Goal: Task Accomplishment & Management: Manage account settings

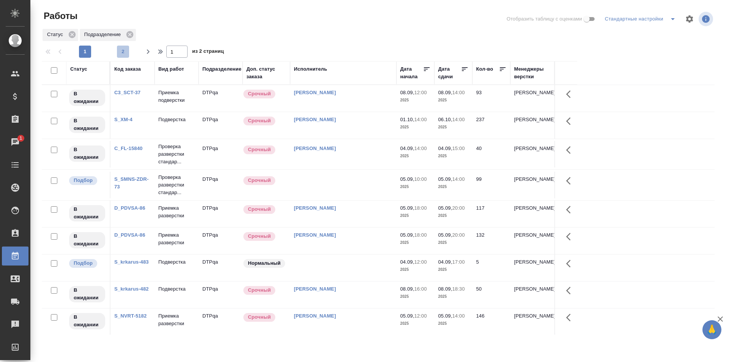
click at [121, 52] on span "2" at bounding box center [123, 52] width 12 height 8
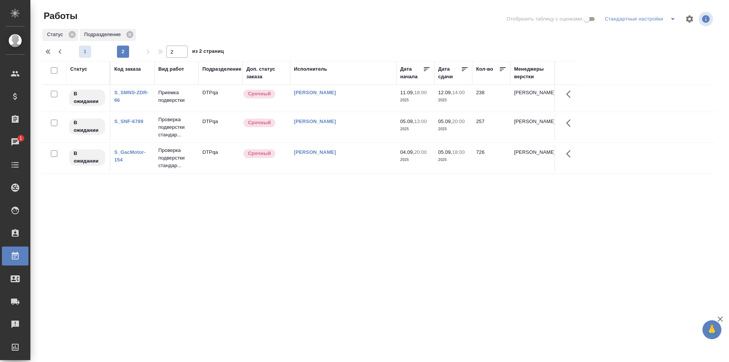
click at [83, 52] on span "1" at bounding box center [85, 52] width 12 height 8
type input "1"
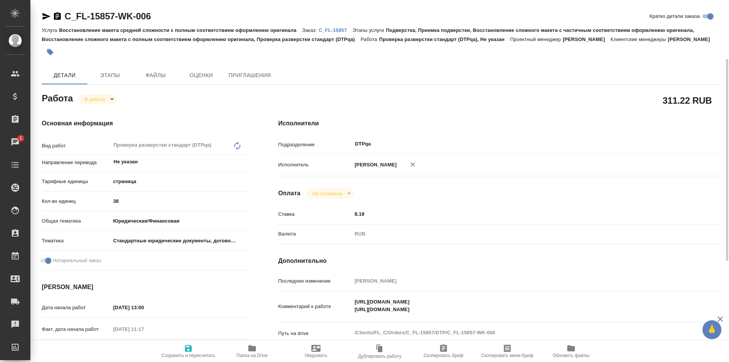
scroll to position [38, 0]
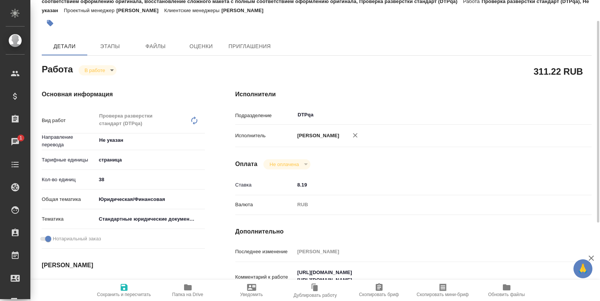
click at [188, 289] on icon "button" at bounding box center [188, 288] width 8 height 6
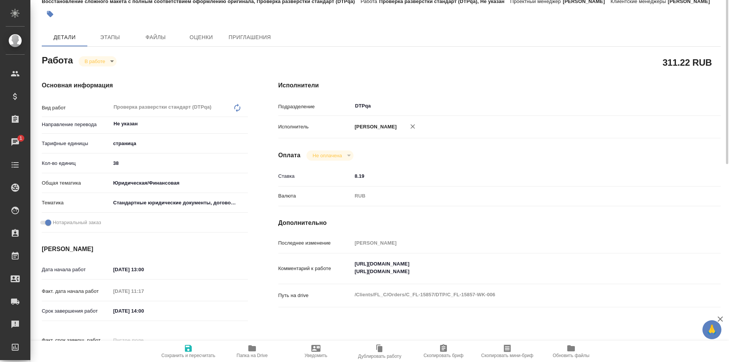
scroll to position [0, 0]
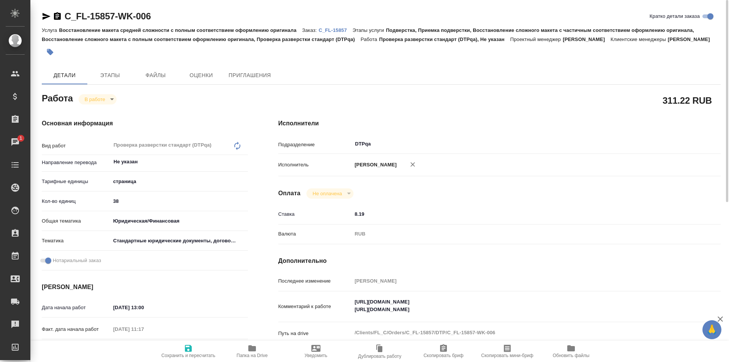
click at [46, 17] on icon "button" at bounding box center [46, 16] width 8 height 7
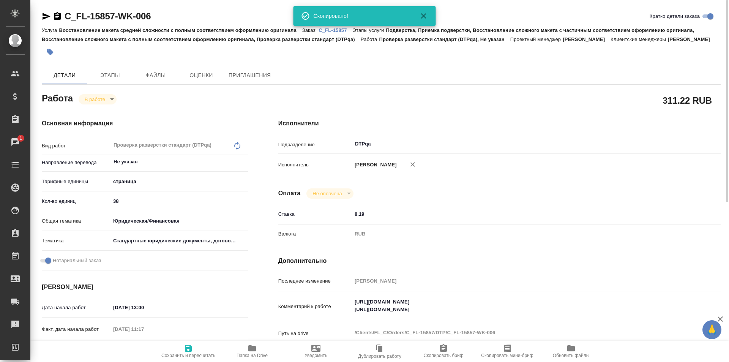
scroll to position [38, 0]
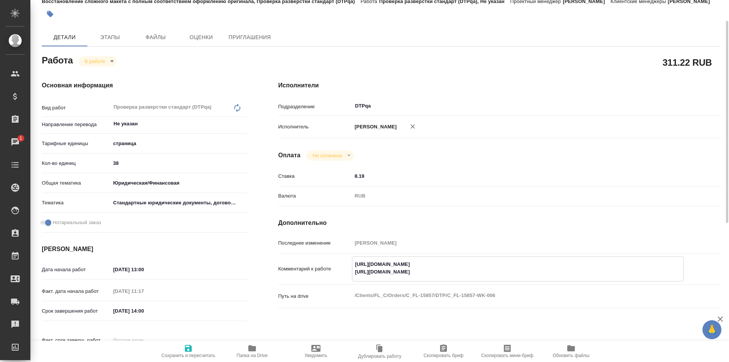
click at [500, 272] on textarea "https://tera.awatera.com/Work/68b57c442d921003e4f29238/ https://tera.awatera.co…" at bounding box center [517, 268] width 331 height 20
paste textarea "doc01585220250901095852"
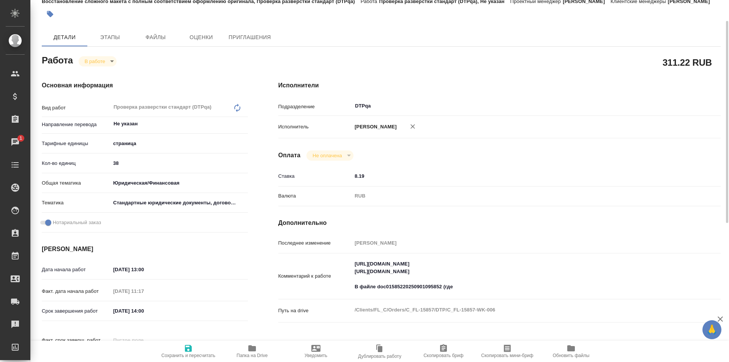
click at [459, 286] on textarea "https://tera.awatera.com/Work/68b57c442d921003e4f29238/ https://tera.awatera.co…" at bounding box center [518, 275] width 332 height 36
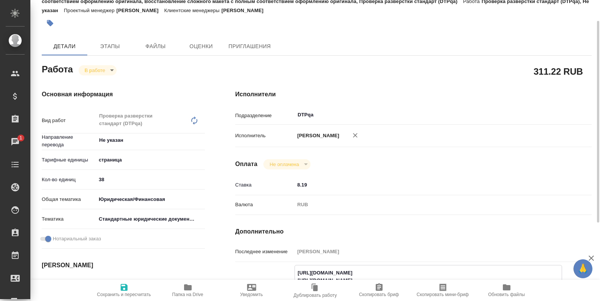
type textarea "https://tera.awatera.com/Work/68b57c442d921003e4f29238/ https://tera.awatera.co…"
click at [125, 291] on icon "button" at bounding box center [124, 287] width 7 height 7
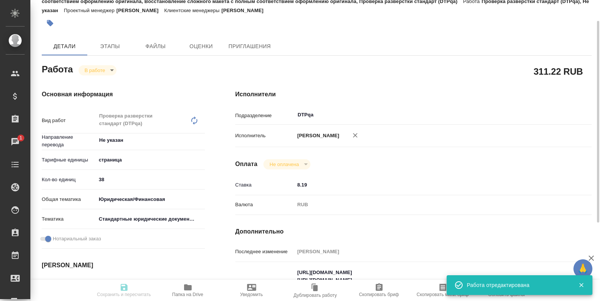
type input "inProgress"
type input "Не указан"
type input "5a8b1489cc6b4906c91bfdb2"
type input "38"
type input "yr-fn"
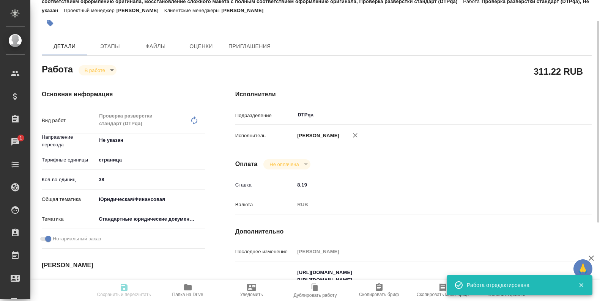
type input "5f647205b73bc97568ca66bf"
checkbox input "true"
type input "[DATE] 13:00"
type input "04.09.2025 11:17"
type input "04.09.2025 14:00"
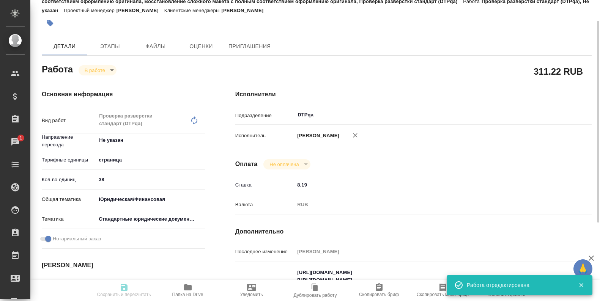
type input "[DATE] 16:00"
type input "DTPqa"
type input "notPayed"
type input "8.19"
type input "RUB"
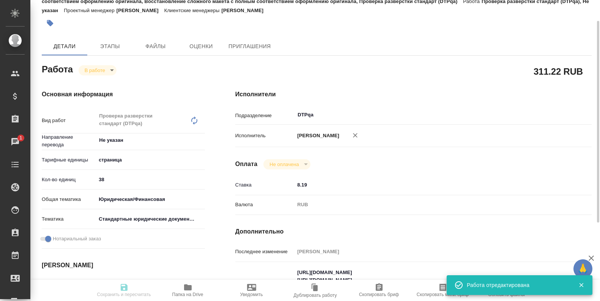
type input "Исмагилова Диана"
type input "C_FL-15857"
type input "Восстановление макета средней сложности с полным соответствием оформлению ориги…"
type input "Подверстка, Приемка подверстки, Восстановление сложного макета с частичным соот…"
type input "[PERSON_NAME]"
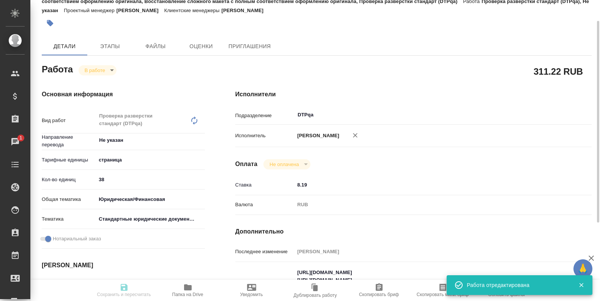
type input "[PERSON_NAME]"
type input "/Clients/FL_C/Orders/C_FL-15857"
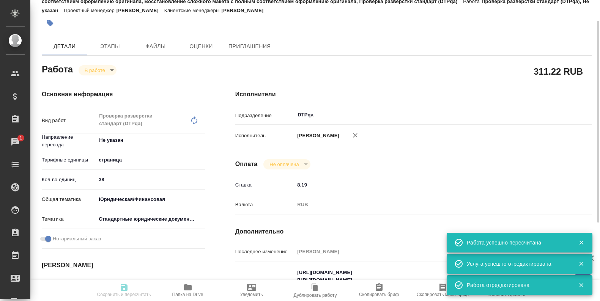
type input "inProgress"
type input "Не указан"
type input "5a8b1489cc6b4906c91bfdb2"
type input "38"
type input "yr-fn"
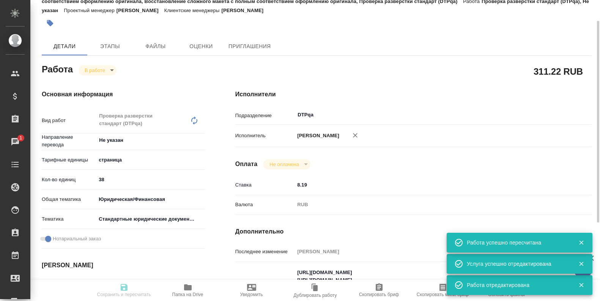
type input "5f647205b73bc97568ca66bf"
checkbox input "true"
type input "[DATE] 13:00"
type input "04.09.2025 11:17"
type input "04.09.2025 14:00"
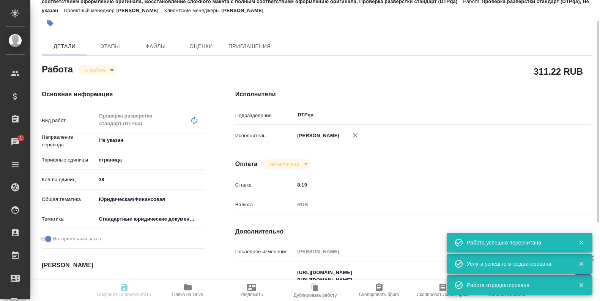
type input "[DATE] 16:00"
type input "DTPqa"
type input "notPayed"
type input "8.19"
type input "RUB"
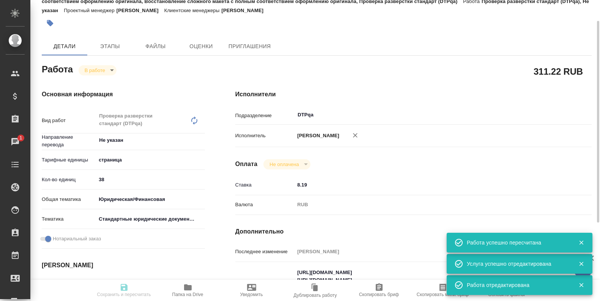
type input "Исмагилова Диана"
type input "C_FL-15857"
type input "Восстановление макета средней сложности с полным соответствием оформлению ориги…"
type input "Подверстка, Приемка подверстки, Восстановление сложного макета с частичным соот…"
type input "[PERSON_NAME]"
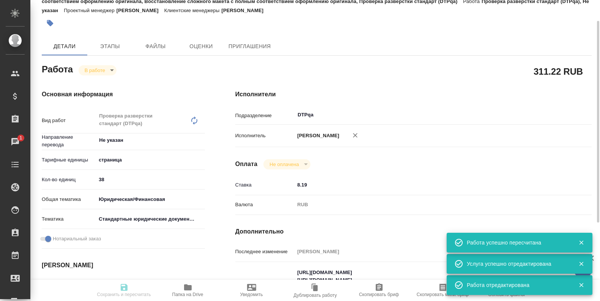
type input "[PERSON_NAME]"
type input "/Clients/FL_C/Orders/C_FL-15857"
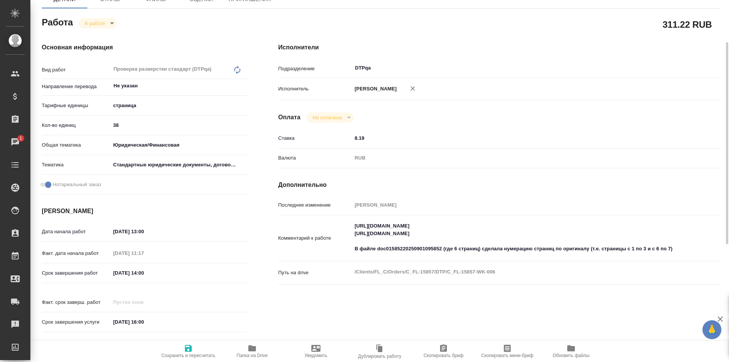
scroll to position [0, 0]
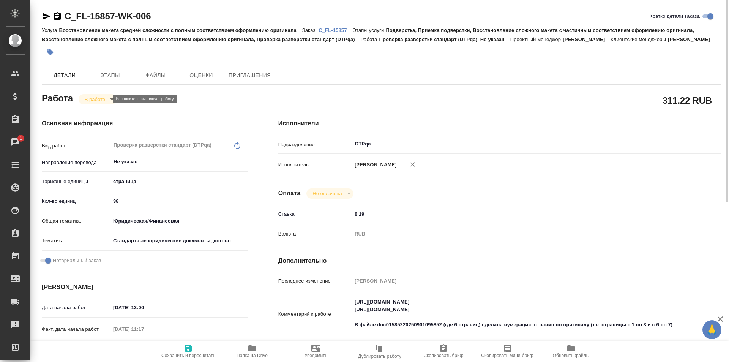
click at [104, 98] on body "🙏 .cls-1 fill:#fff; AWATERA Ismagilova Diana Клиенты Спецификации Заказы 1 Чаты…" at bounding box center [364, 181] width 729 height 362
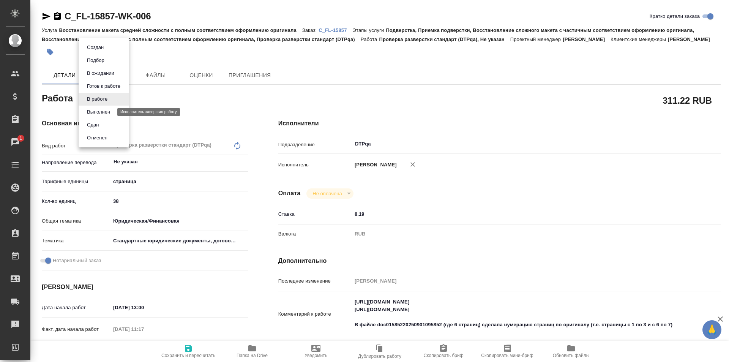
click at [101, 114] on button "Выполнен" at bounding box center [99, 112] width 28 height 8
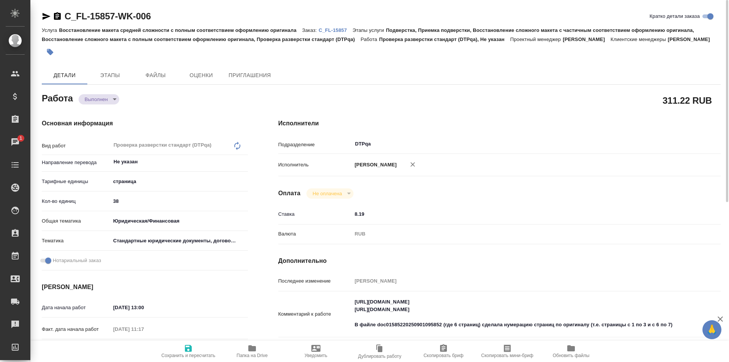
type textarea "x"
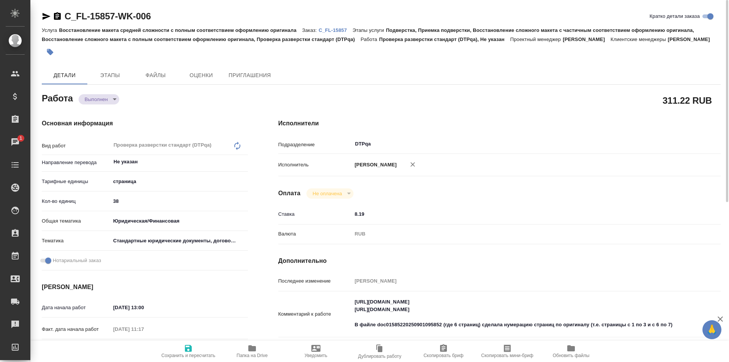
type textarea "x"
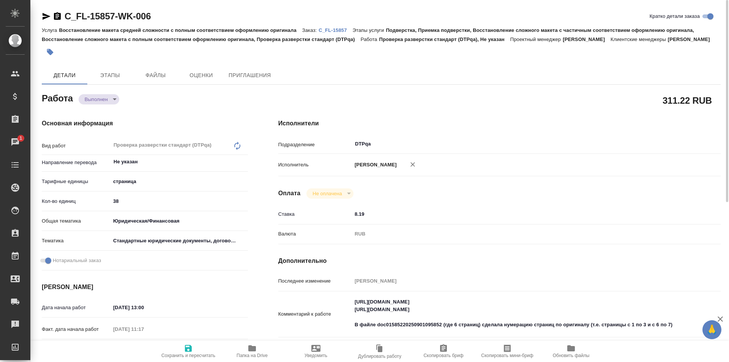
type textarea "x"
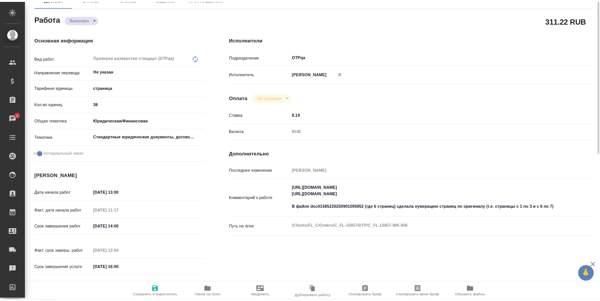
scroll to position [114, 0]
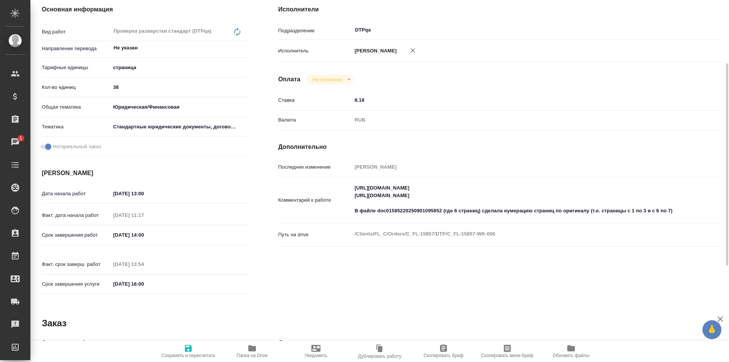
type textarea "x"
click at [677, 211] on textarea "https://tera.awatera.com/Work/68b57c442d921003e4f29238/ https://tera.awatera.co…" at bounding box center [518, 199] width 332 height 36
type textarea "x"
type textarea "https://tera.awatera.com/Work/68b57c442d921003e4f29238/ https://tera.awatera.co…"
type textarea "x"
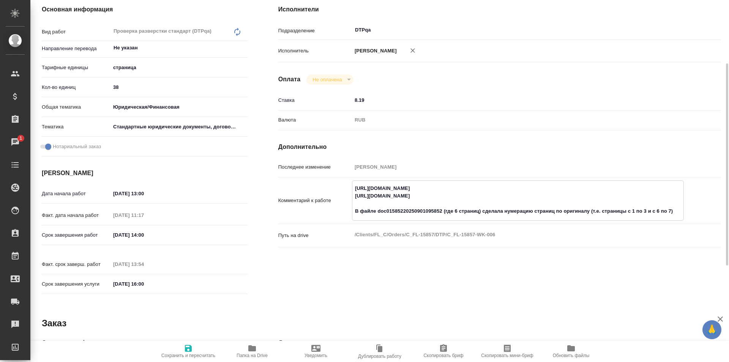
type textarea "x"
type textarea "https://tera.awatera.com/Work/68b57c442d921003e4f29238/ https://tera.awatera.co…"
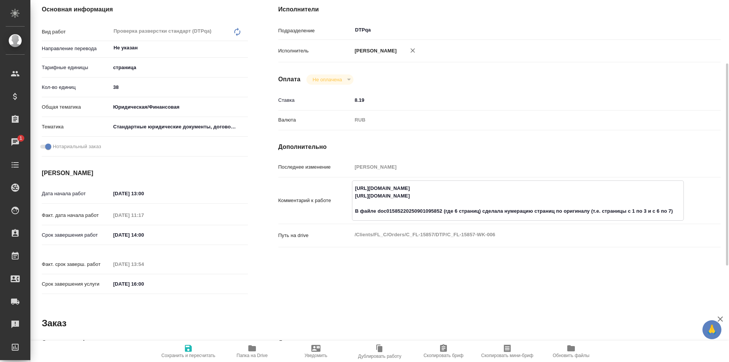
type textarea "x"
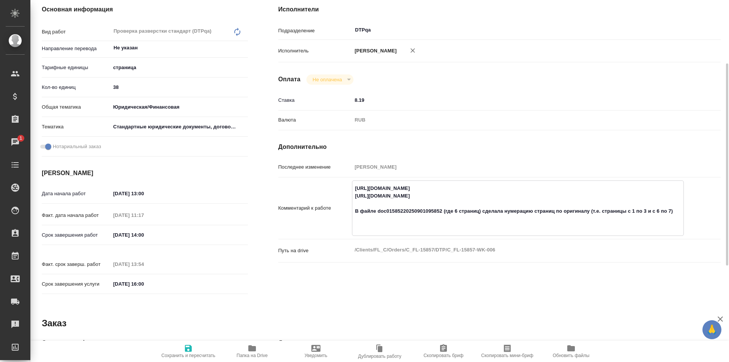
type textarea "https://tera.awatera.com/Work/68b57c442d921003e4f29238/ https://tera.awatera.co…"
type textarea "x"
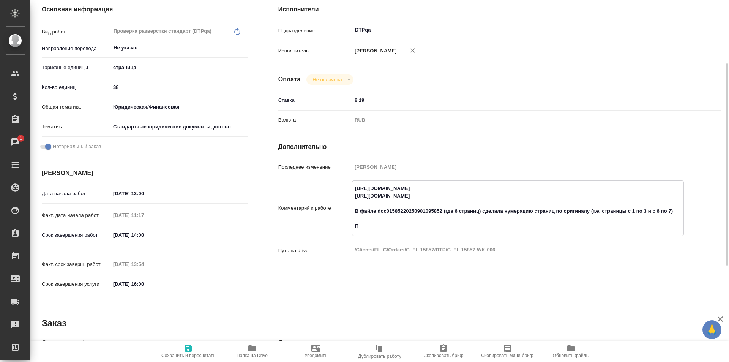
type textarea "x"
type textarea "https://tera.awatera.com/Work/68b57c442d921003e4f29238/ https://tera.awatera.co…"
type textarea "x"
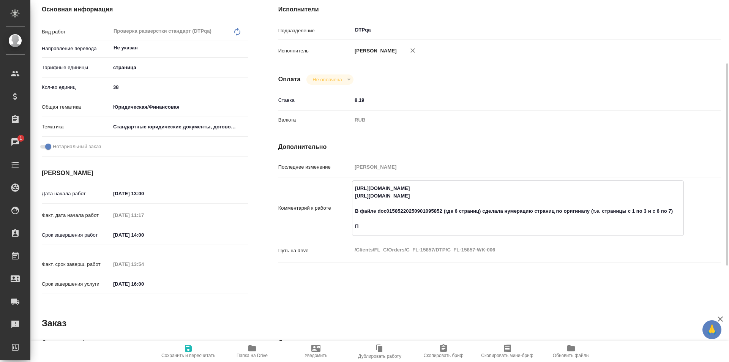
type textarea "x"
type textarea "https://tera.awatera.com/Work/68b57c442d921003e4f29238/ https://tera.awatera.co…"
type textarea "x"
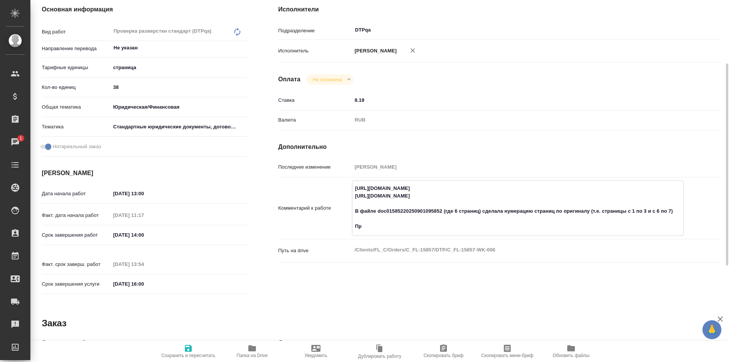
type textarea "x"
type textarea "https://tera.awatera.com/Work/68b57c442d921003e4f29238/ https://tera.awatera.co…"
type textarea "x"
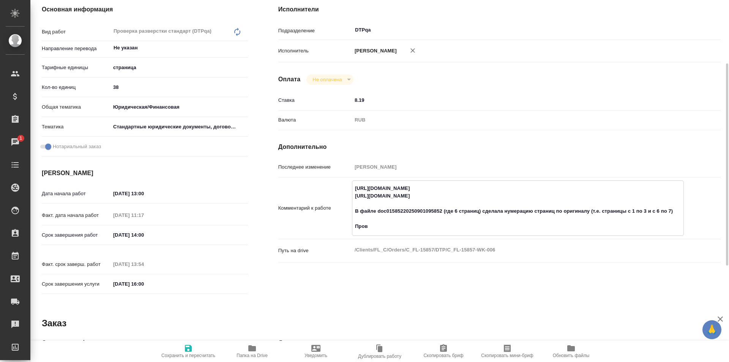
type textarea "x"
type textarea "https://tera.awatera.com/Work/68b57c442d921003e4f29238/ https://tera.awatera.co…"
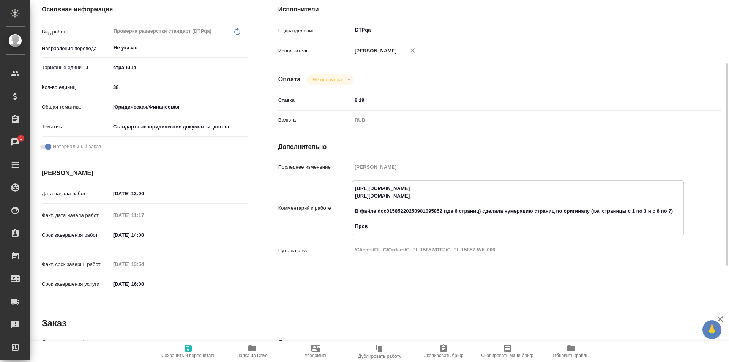
type textarea "x"
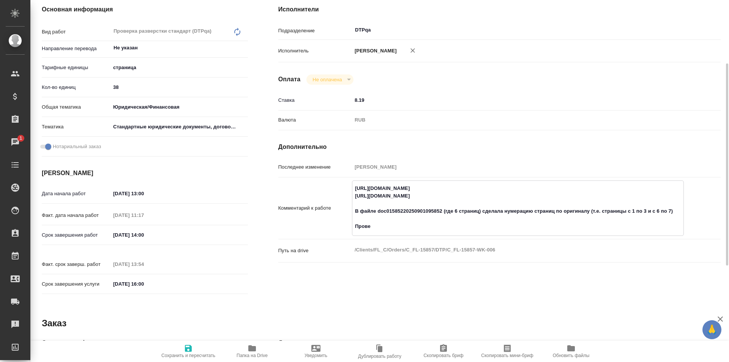
type textarea "https://tera.awatera.com/Work/68b57c442d921003e4f29238/ https://tera.awatera.co…"
type textarea "x"
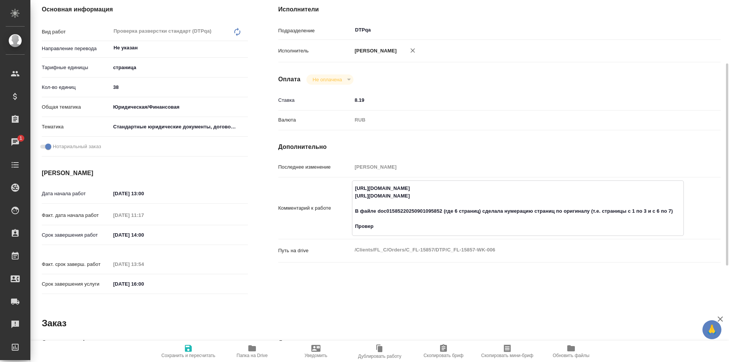
type textarea "x"
type textarea "https://tera.awatera.com/Work/68b57c442d921003e4f29238/ https://tera.awatera.co…"
type textarea "x"
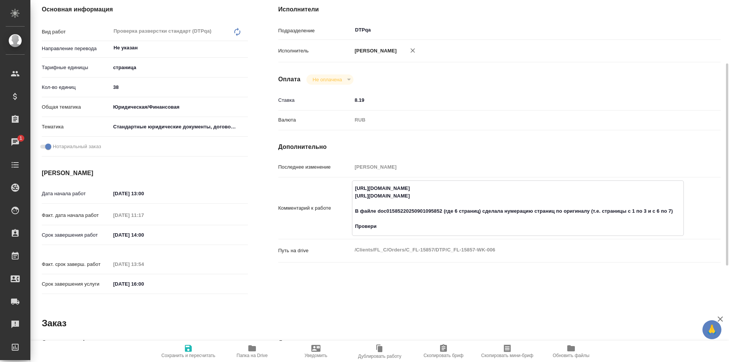
type textarea "x"
type textarea "https://tera.awatera.com/Work/68b57c442d921003e4f29238/ https://tera.awatera.co…"
type textarea "x"
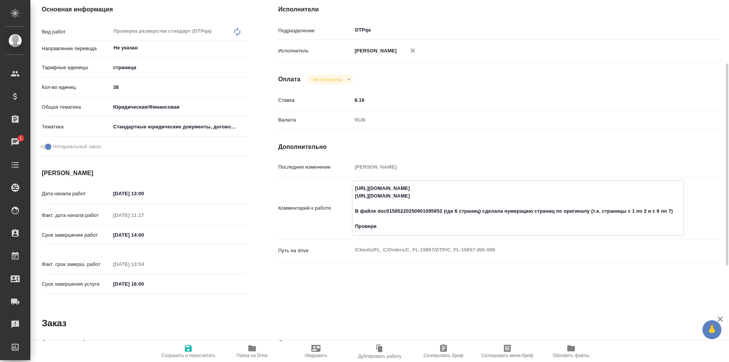
type textarea "x"
type textarea "https://tera.awatera.com/Work/68b57c442d921003e4f29238/ https://tera.awatera.co…"
type textarea "x"
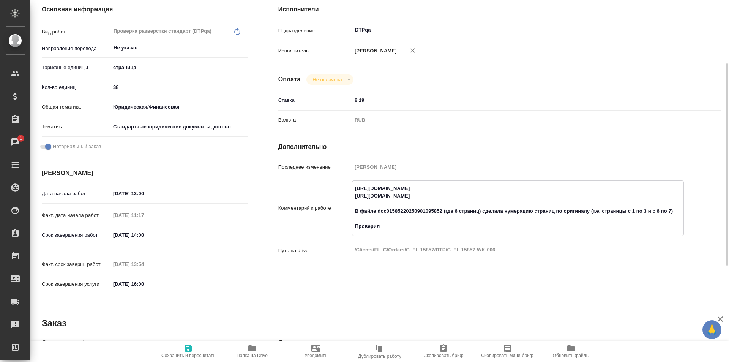
type textarea "x"
type textarea "https://tera.awatera.com/Work/68b57c442d921003e4f29238/ https://tera.awatera.co…"
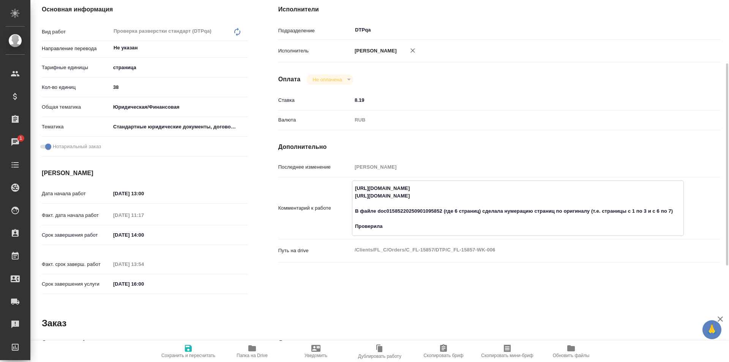
type textarea "x"
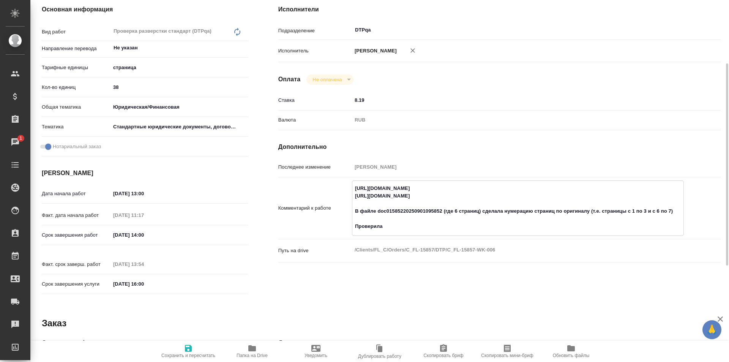
type textarea "https://tera.awatera.com/Work/68b57c442d921003e4f29238/ https://tera.awatera.co…"
type textarea "x"
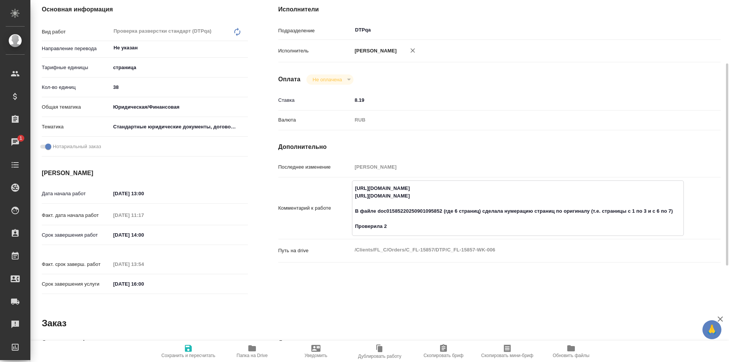
type textarea "x"
type textarea "https://tera.awatera.com/Work/68b57c442d921003e4f29238/ https://tera.awatera.co…"
type textarea "x"
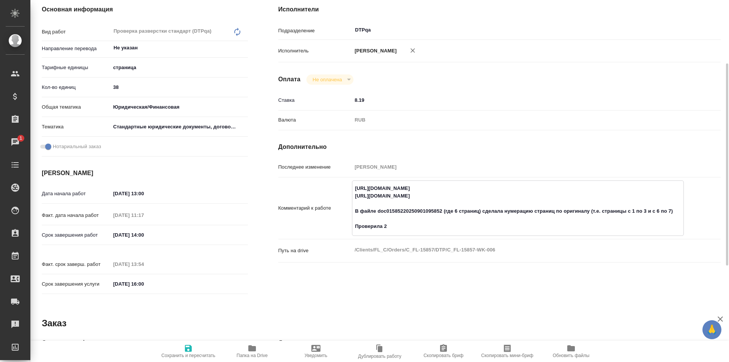
type textarea "x"
type textarea "https://tera.awatera.com/Work/68b57c442d921003e4f29238/ https://tera.awatera.co…"
type textarea "x"
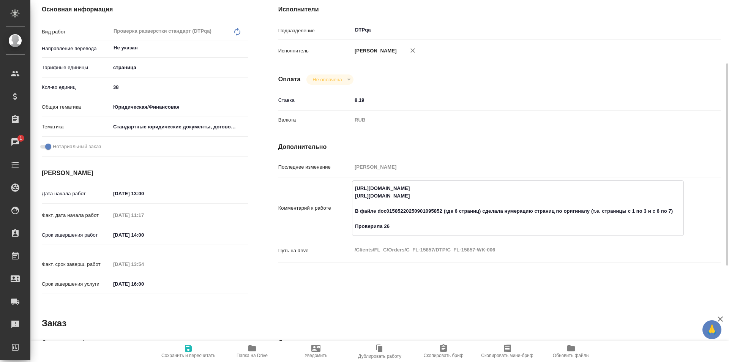
type textarea "x"
type textarea "https://tera.awatera.com/Work/68b57c442d921003e4f29238/ https://tera.awatera.co…"
type textarea "x"
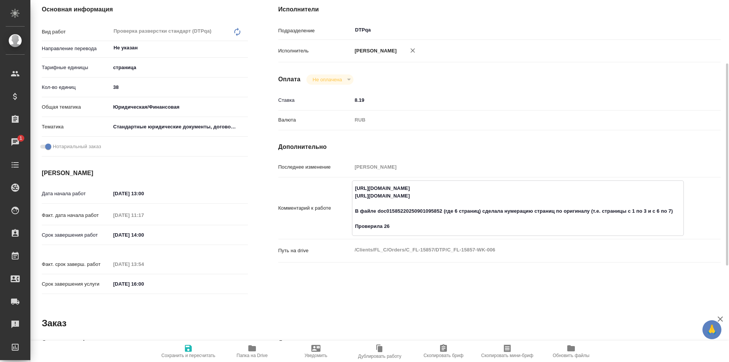
type textarea "x"
type textarea "https://tera.awatera.com/Work/68b57c442d921003e4f29238/ https://tera.awatera.co…"
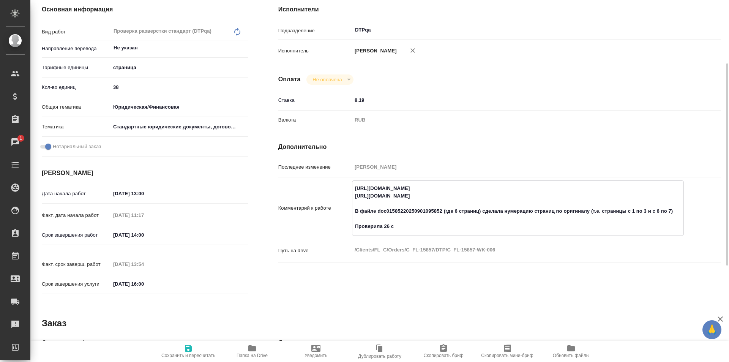
type textarea "x"
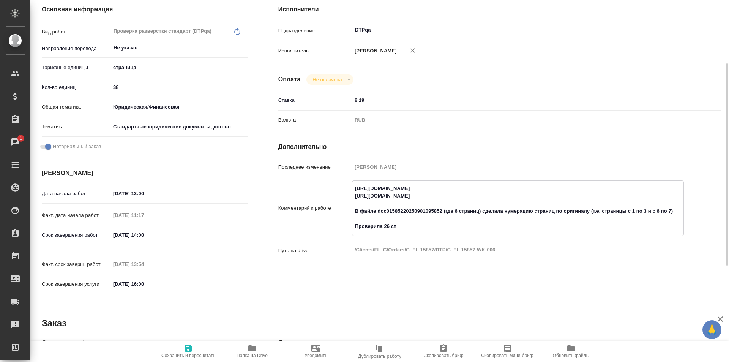
type textarea "https://tera.awatera.com/Work/68b57c442d921003e4f29238/ https://tera.awatera.co…"
type textarea "x"
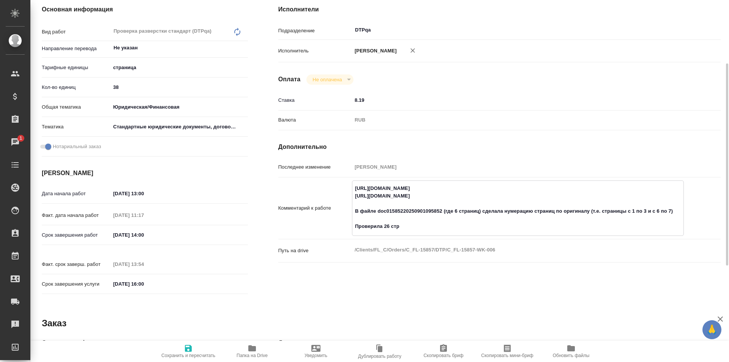
type textarea "x"
type textarea "https://tera.awatera.com/Work/68b57c442d921003e4f29238/ https://tera.awatera.co…"
type textarea "x"
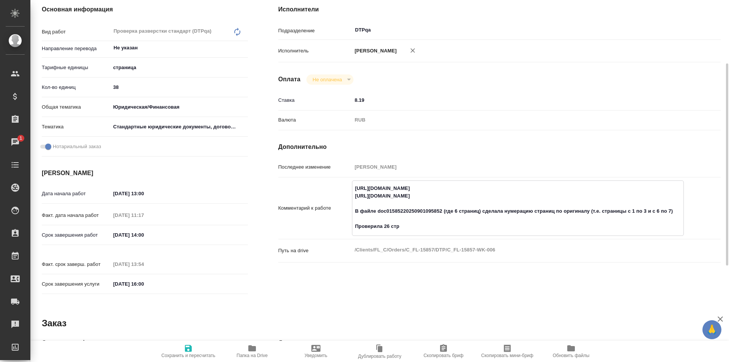
type textarea "x"
type textarea "https://tera.awatera.com/Work/68b57c442d921003e4f29238/ https://tera.awatera.co…"
type textarea "x"
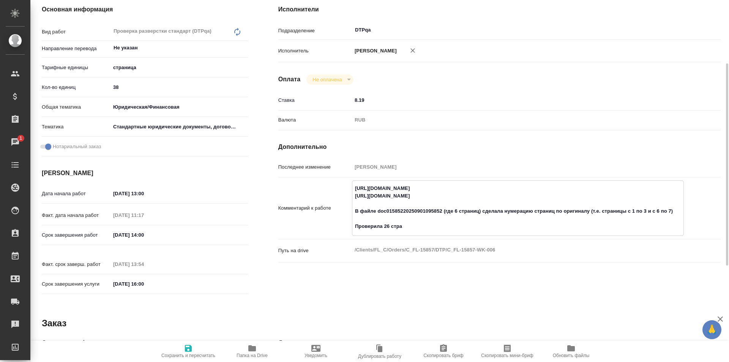
type textarea "x"
type textarea "https://tera.awatera.com/Work/68b57c442d921003e4f29238/ https://tera.awatera.co…"
type textarea "x"
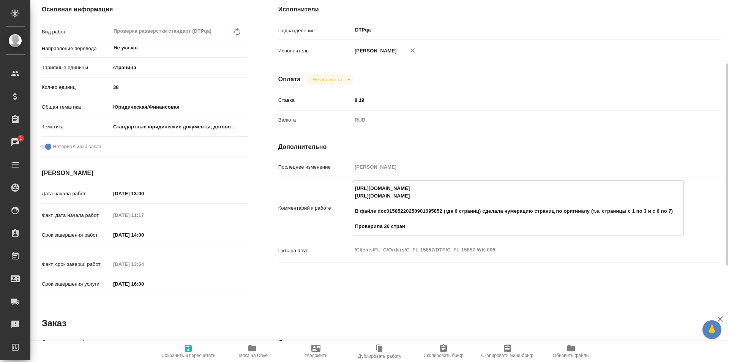
type textarea "x"
type textarea "https://tera.awatera.com/Work/68b57c442d921003e4f29238/ https://tera.awatera.co…"
type textarea "x"
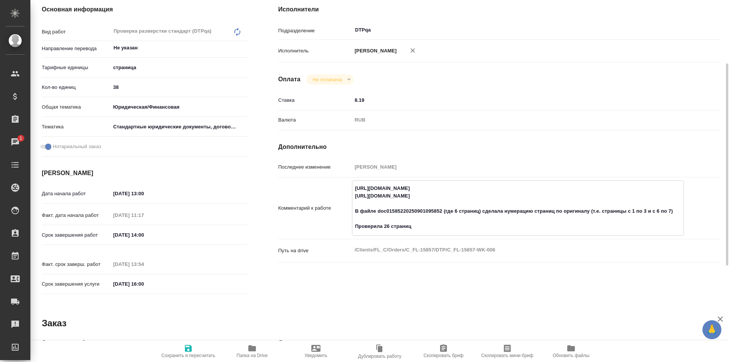
type textarea "x"
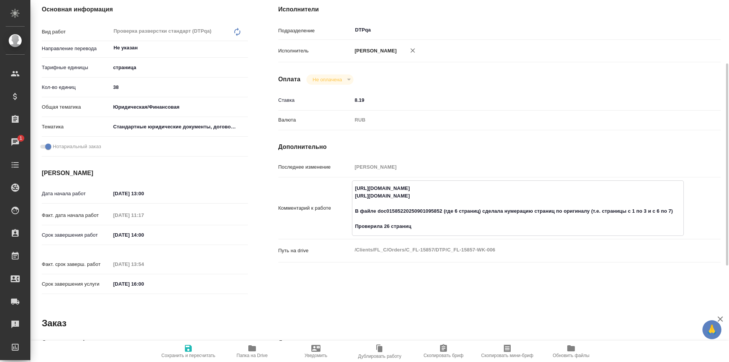
type textarea "x"
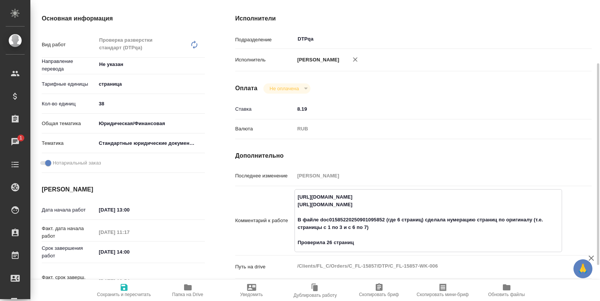
type textarea "x"
click at [124, 289] on icon "button" at bounding box center [124, 287] width 9 height 9
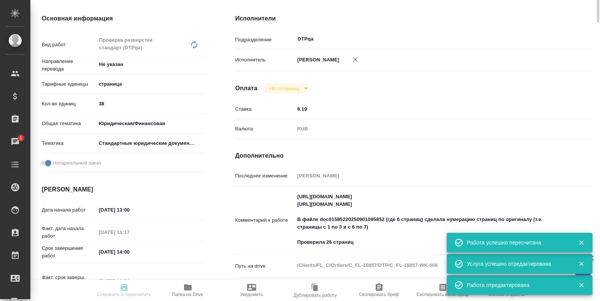
scroll to position [0, 0]
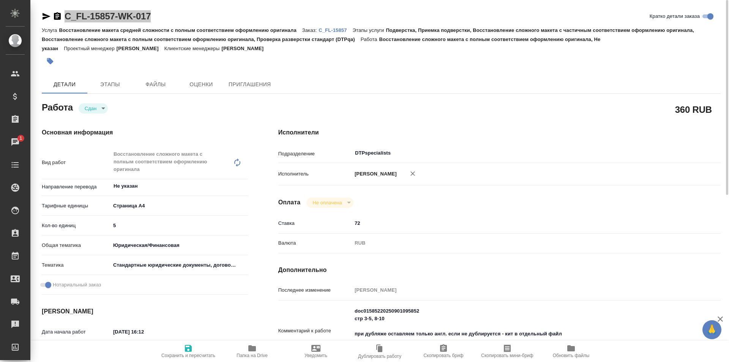
scroll to position [76, 0]
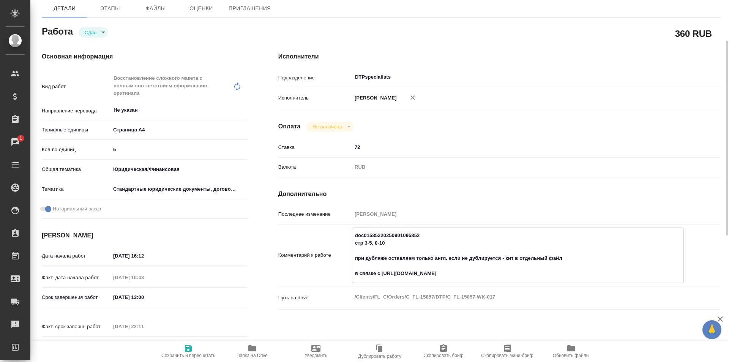
drag, startPoint x: 530, startPoint y: 279, endPoint x: 382, endPoint y: 279, distance: 148.4
click at [382, 279] on textarea "doc01585220250901095852 стр 3-5, 8-10 при дубляже оставляем только англ. если н…" at bounding box center [517, 254] width 331 height 51
click at [538, 194] on div "Исполнители Подразделение DTPspecialists ​ Исполнитель Васютченко Александр Ива…" at bounding box center [499, 206] width 472 height 339
drag, startPoint x: 532, startPoint y: 280, endPoint x: 382, endPoint y: 282, distance: 149.9
click at [382, 280] on textarea "doc01585220250901095852 стр 3-5, 8-10 при дубляже оставляем только англ. если н…" at bounding box center [517, 254] width 331 height 51
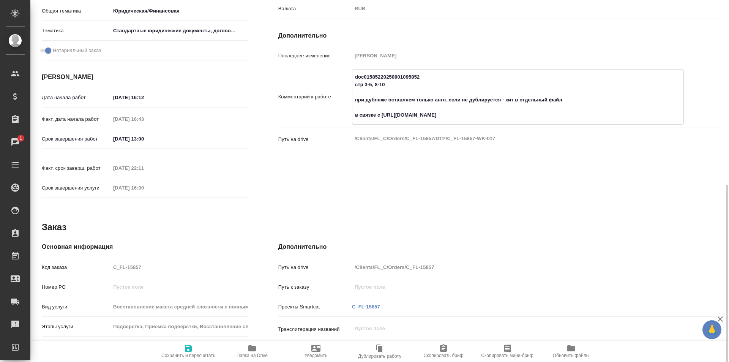
scroll to position [0, 0]
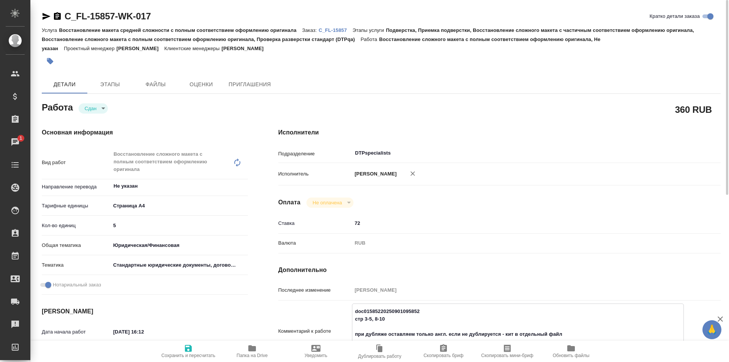
click at [428, 100] on div "360 RUB" at bounding box center [499, 109] width 442 height 19
click at [423, 71] on div "C_FL-15857-WK-017 Кратко детали заказа Услуга Восстановление макета средней сло…" at bounding box center [381, 339] width 687 height 679
click at [44, 14] on icon "button" at bounding box center [46, 16] width 8 height 7
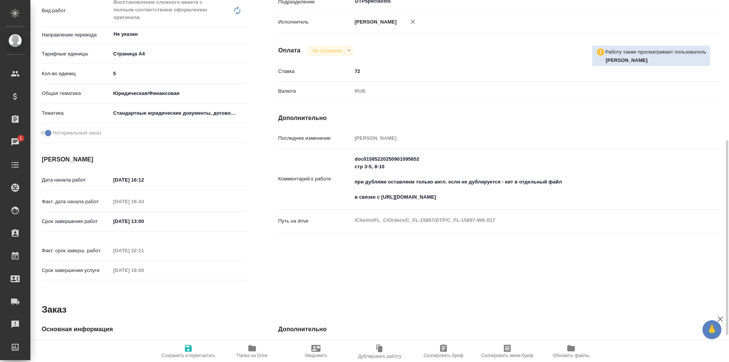
scroll to position [190, 0]
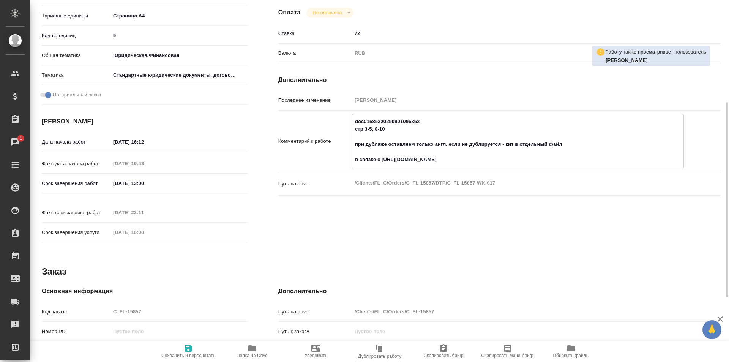
drag, startPoint x: 508, startPoint y: 167, endPoint x: 381, endPoint y: 165, distance: 127.1
click at [381, 165] on textarea "doc01585220250901095852 стр 3-5, 8-10 при дубляже оставляем только англ. если н…" at bounding box center [517, 140] width 331 height 51
click at [487, 150] on textarea "doc01585220250901095852 стр 3-5, 8-10 при дубляже оставляем только англ. если н…" at bounding box center [517, 140] width 331 height 51
click at [460, 83] on h4 "Дополнительно" at bounding box center [499, 80] width 442 height 9
drag, startPoint x: 531, startPoint y: 168, endPoint x: 382, endPoint y: 166, distance: 149.5
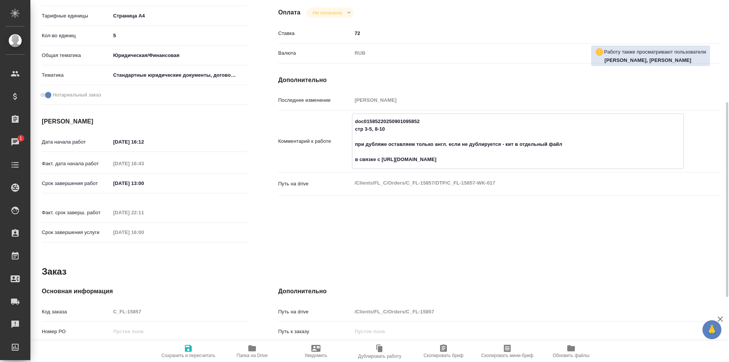
click at [382, 166] on textarea "doc01585220250901095852 стр 3-5, 8-10 при дубляже оставляем только англ. если н…" at bounding box center [517, 140] width 331 height 51
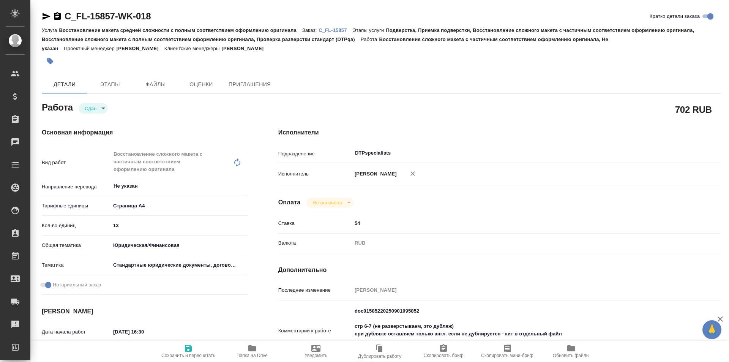
type textarea "x"
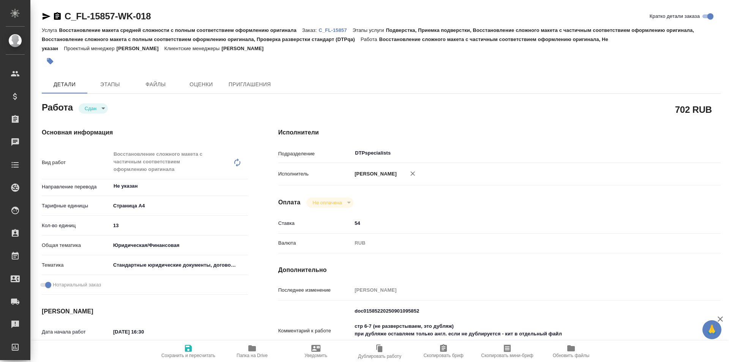
type textarea "x"
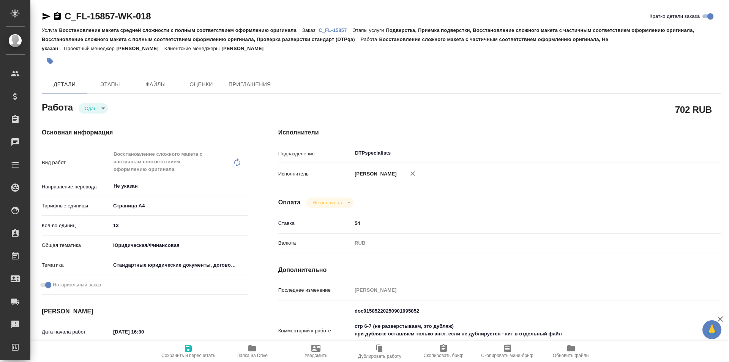
type textarea "x"
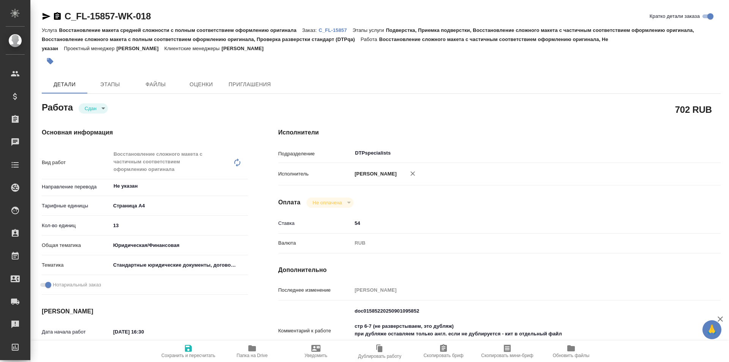
type textarea "x"
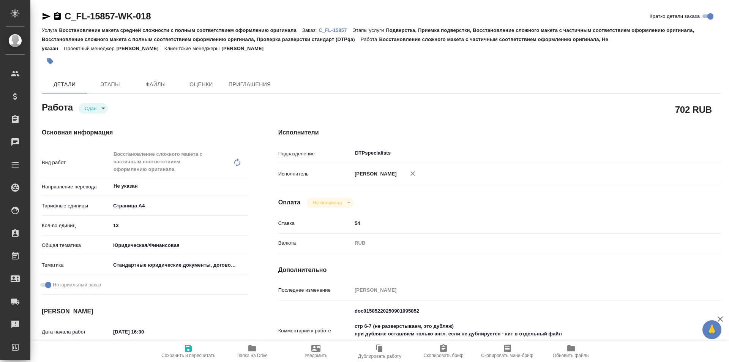
type textarea "x"
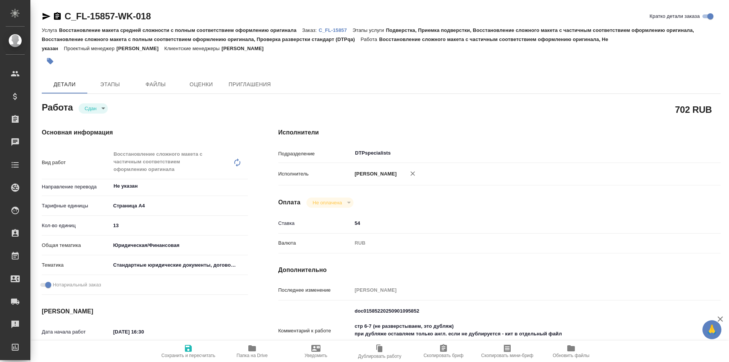
type textarea "x"
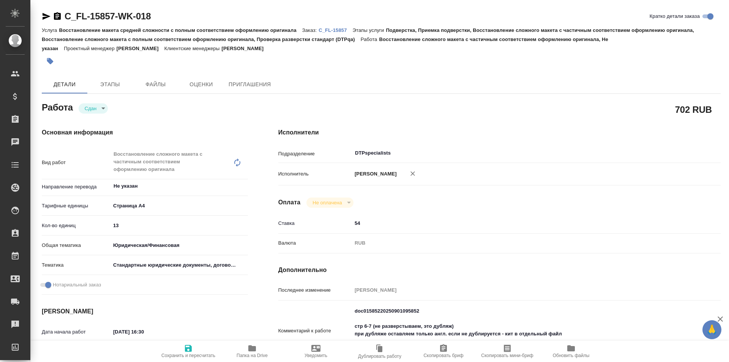
type textarea "x"
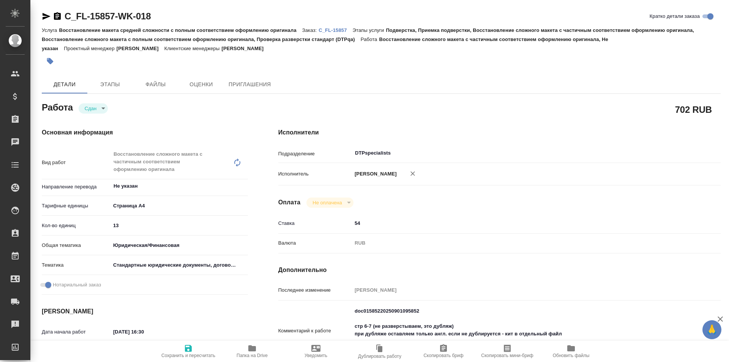
type textarea "x"
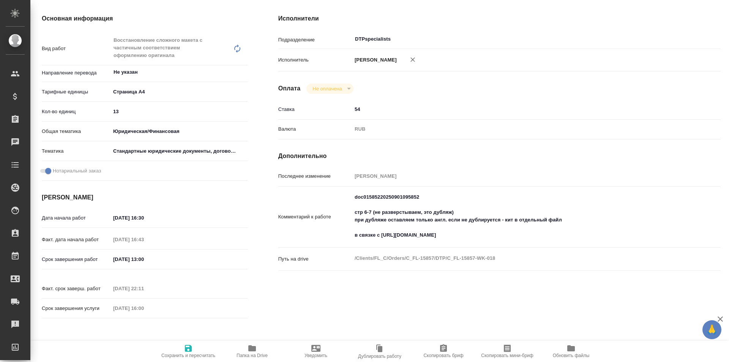
type textarea "x"
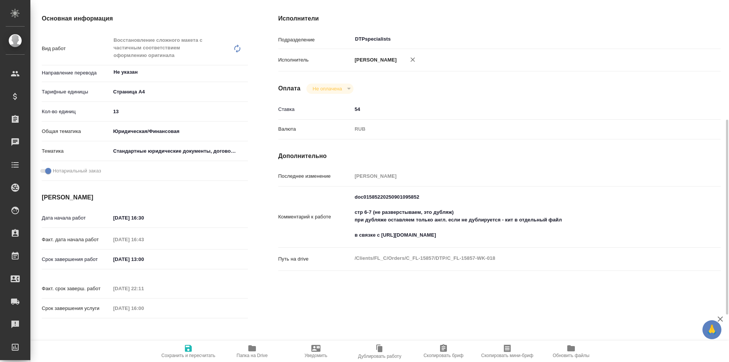
scroll to position [152, 0]
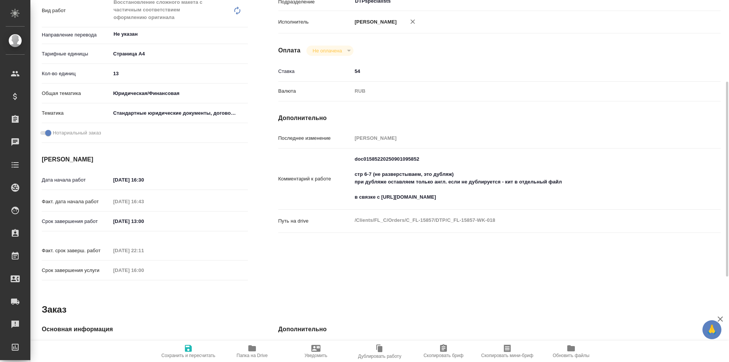
type textarea "x"
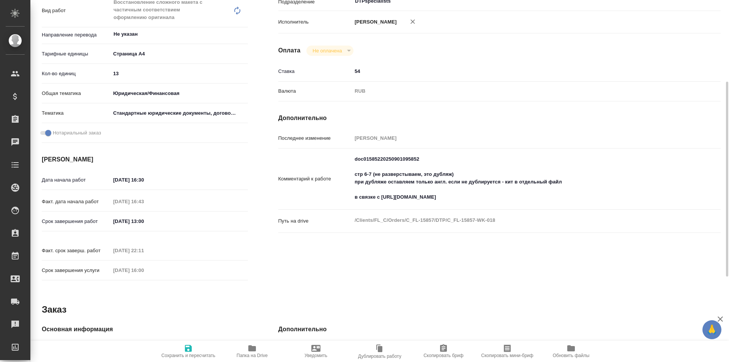
type textarea "x"
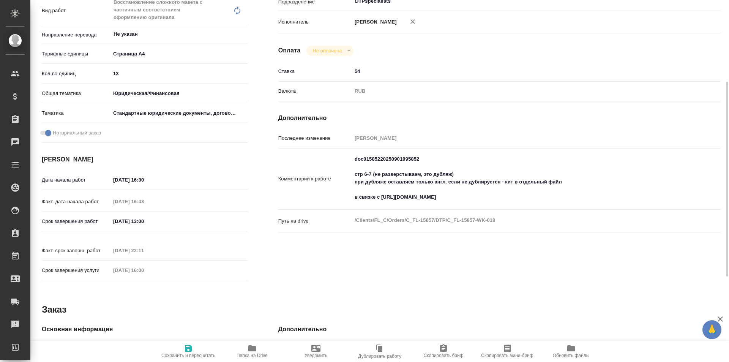
type textarea "x"
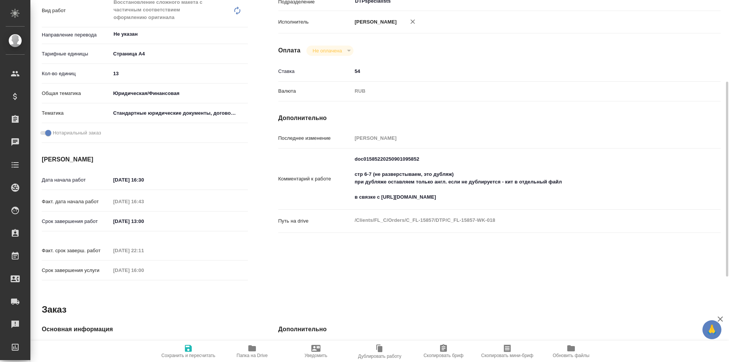
type textarea "x"
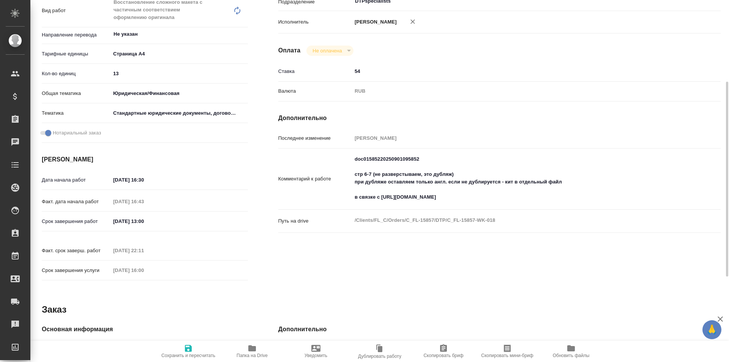
type textarea "x"
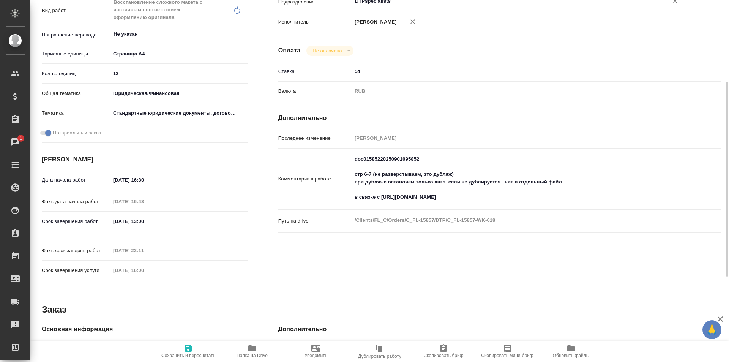
type textarea "x"
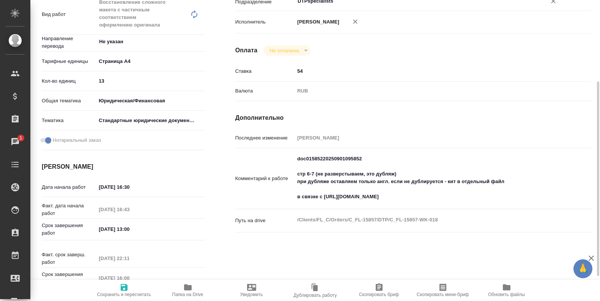
type textarea "x"
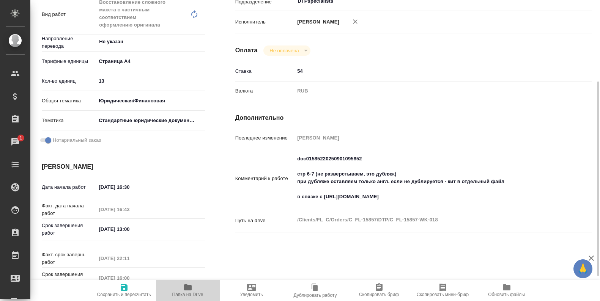
click at [184, 285] on icon "button" at bounding box center [187, 287] width 9 height 9
type textarea "x"
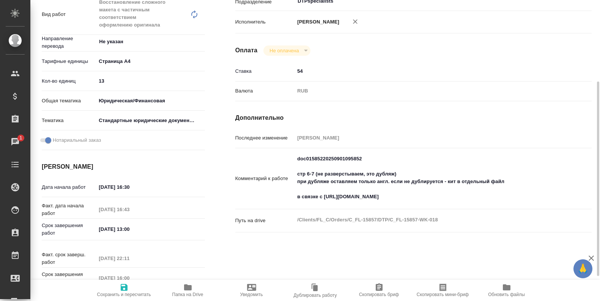
type textarea "x"
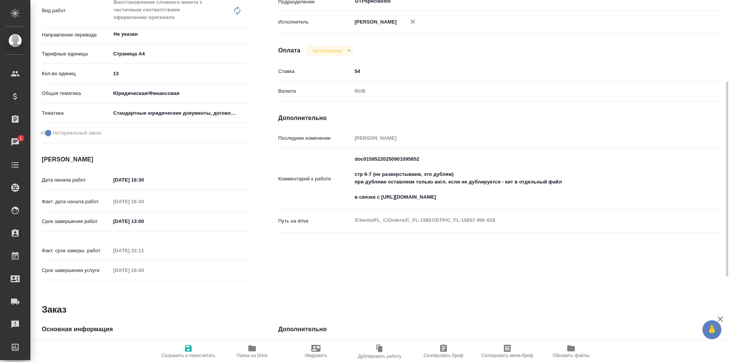
type textarea "x"
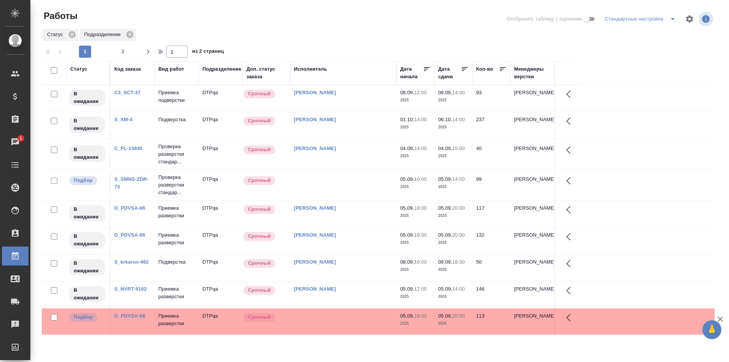
click at [362, 153] on td "Исмагилова Диана" at bounding box center [343, 154] width 106 height 27
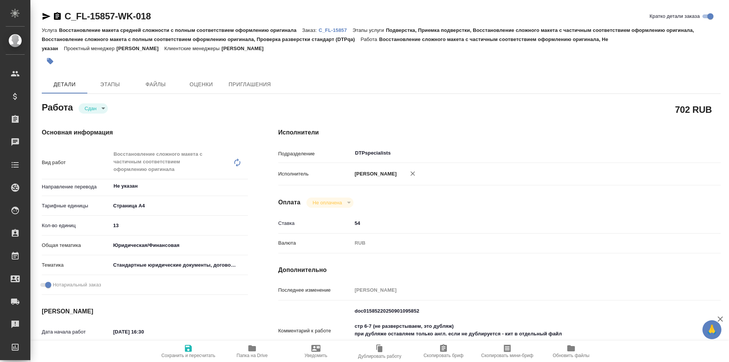
type textarea "x"
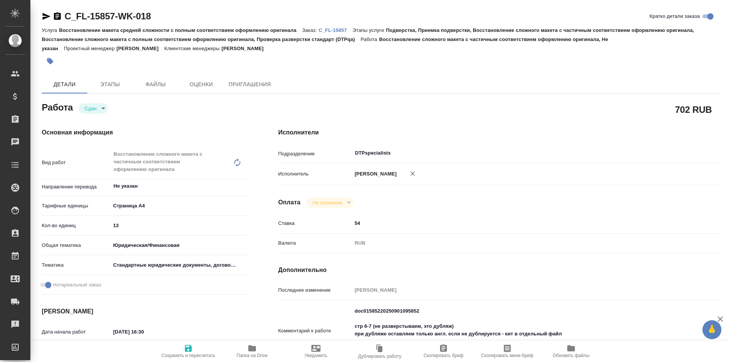
type textarea "x"
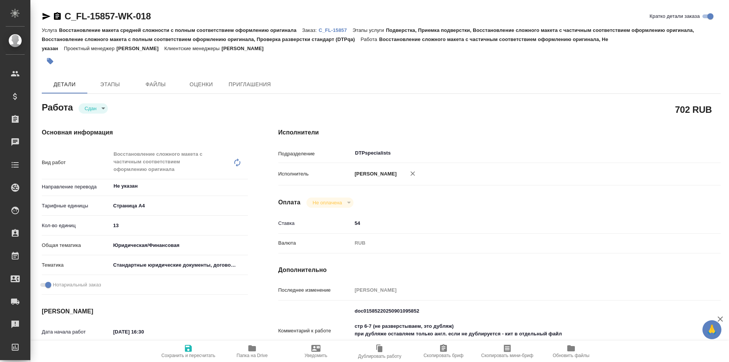
type textarea "x"
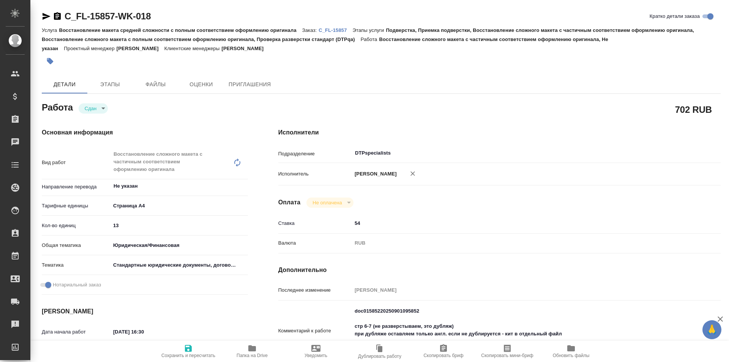
type textarea "x"
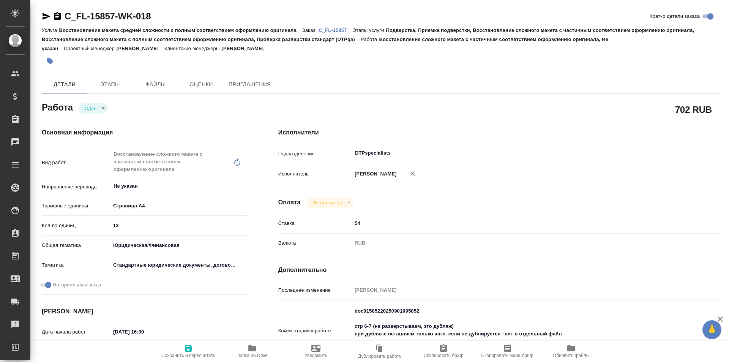
type textarea "x"
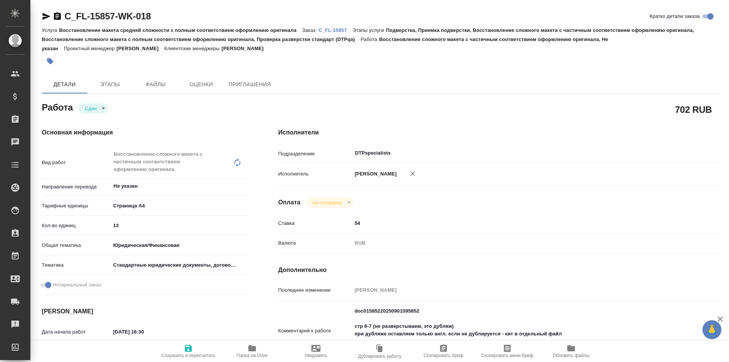
type textarea "x"
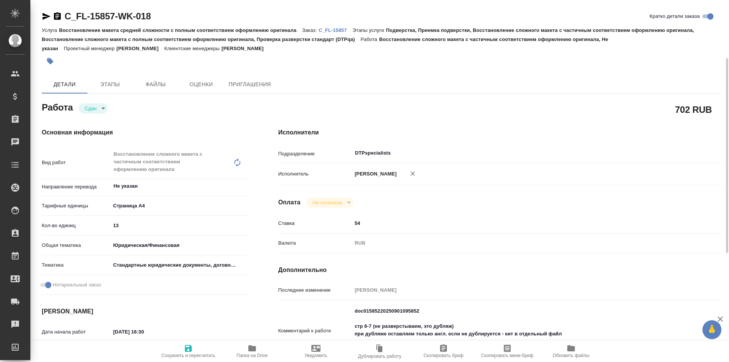
scroll to position [76, 0]
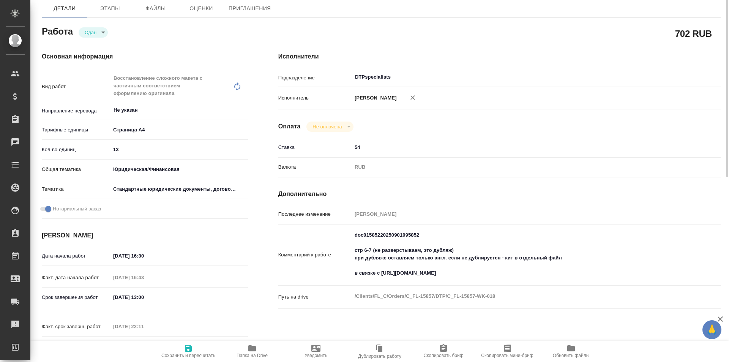
type textarea "x"
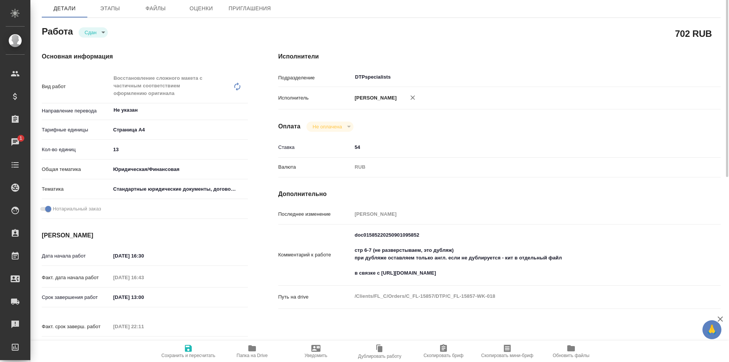
scroll to position [0, 0]
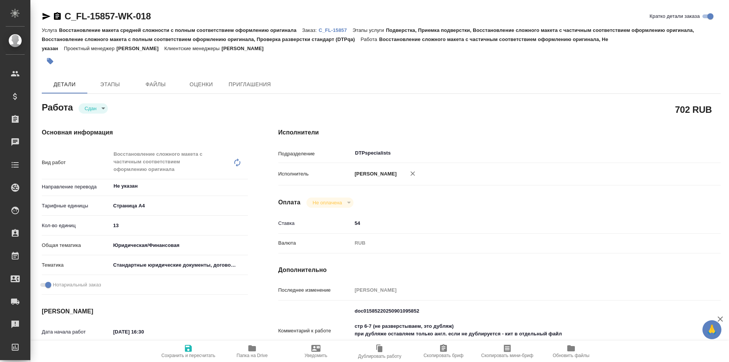
type textarea "x"
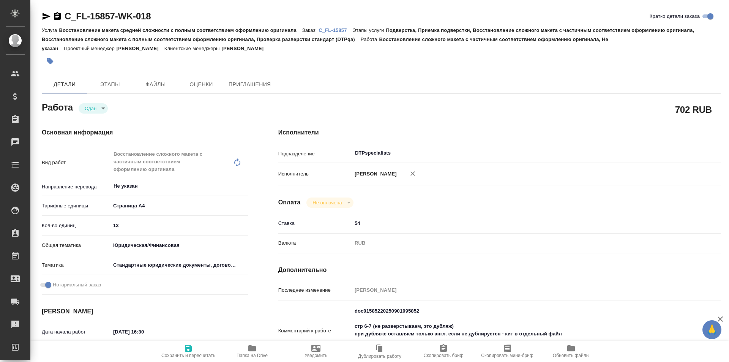
type textarea "x"
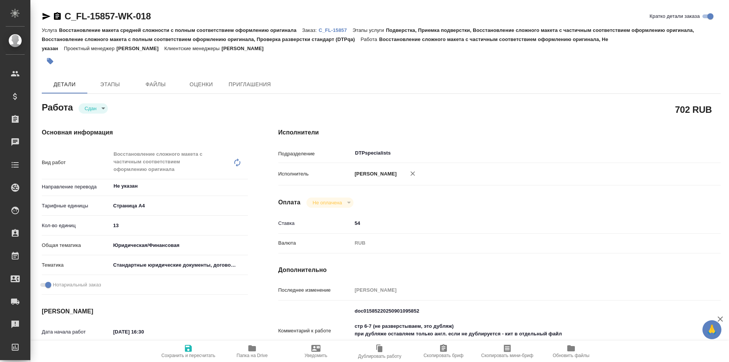
type textarea "x"
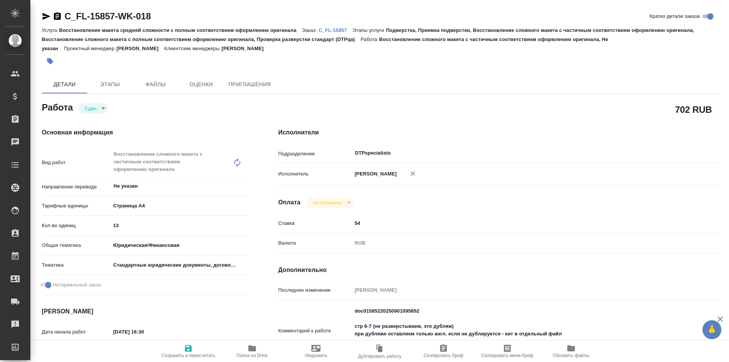
type textarea "x"
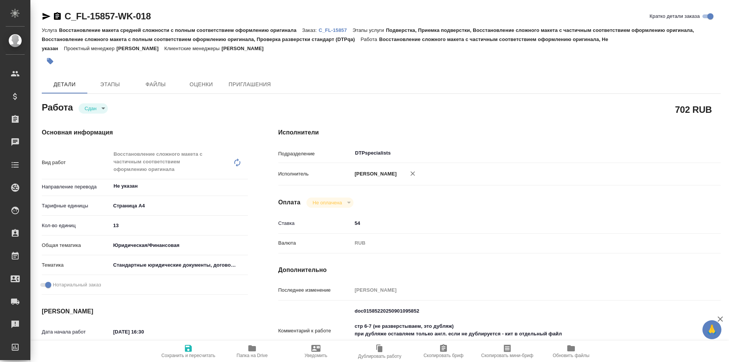
type textarea "x"
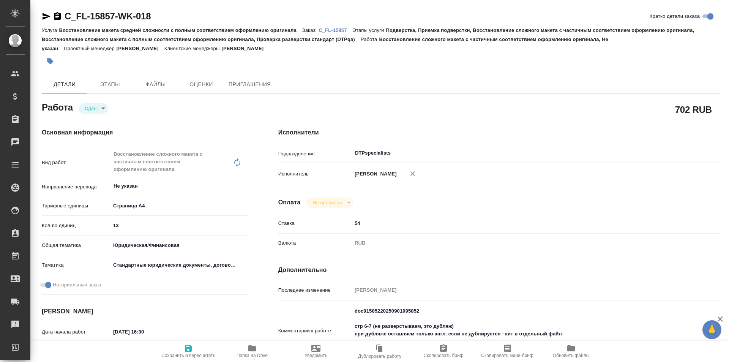
type textarea "x"
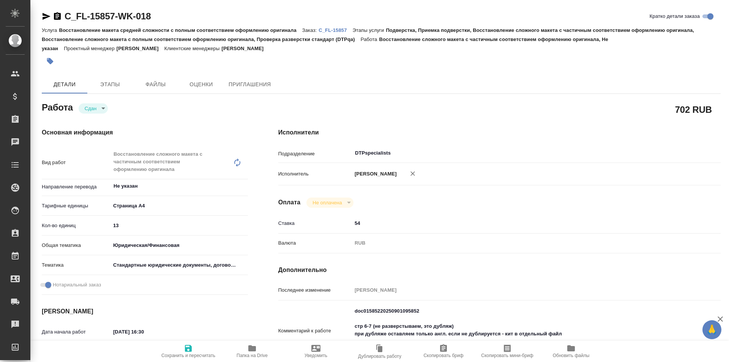
type textarea "x"
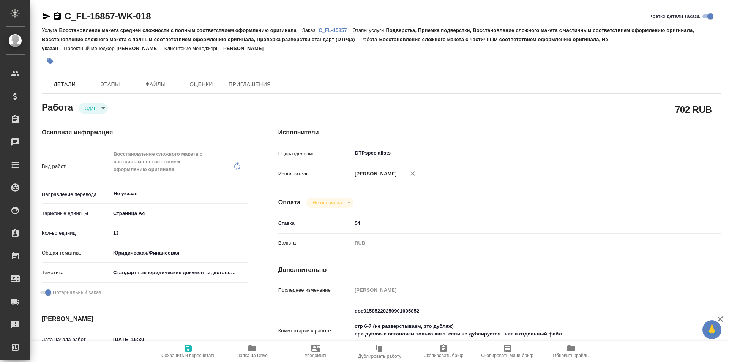
type textarea "x"
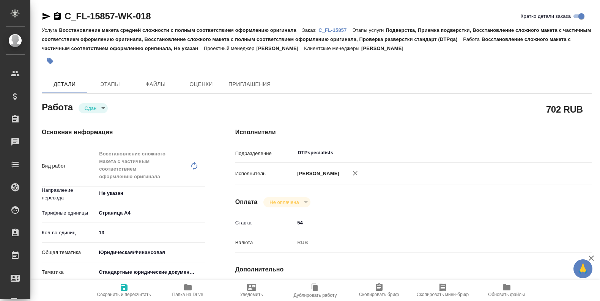
type textarea "x"
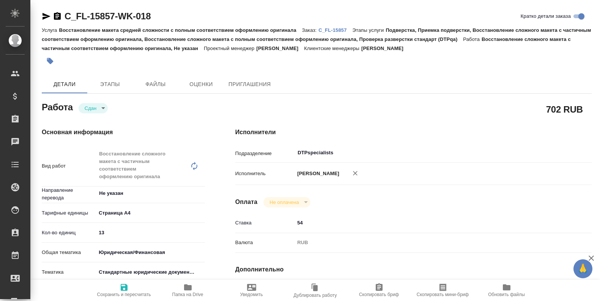
type textarea "x"
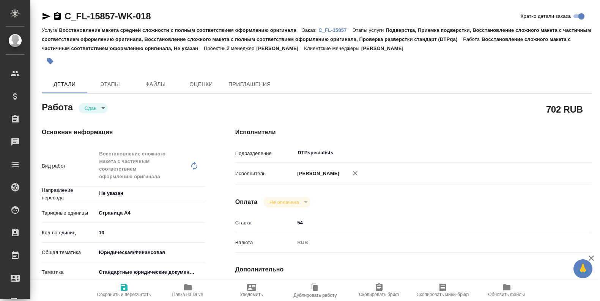
click at [186, 286] on icon "button" at bounding box center [188, 288] width 8 height 6
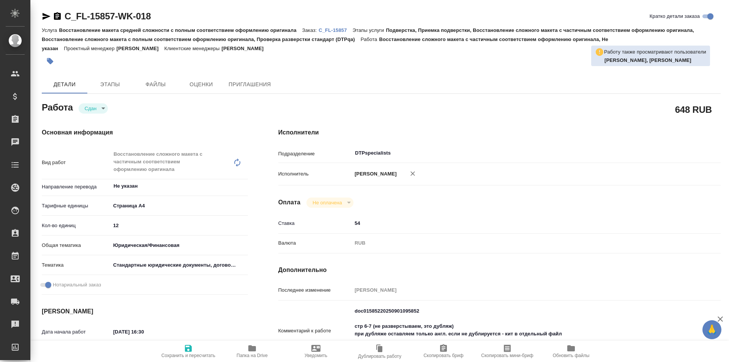
type textarea "x"
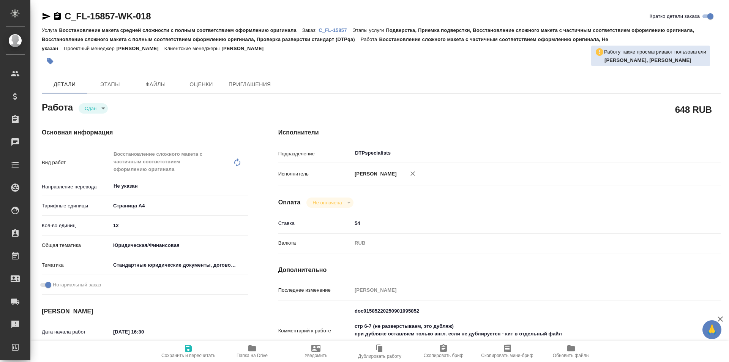
type textarea "x"
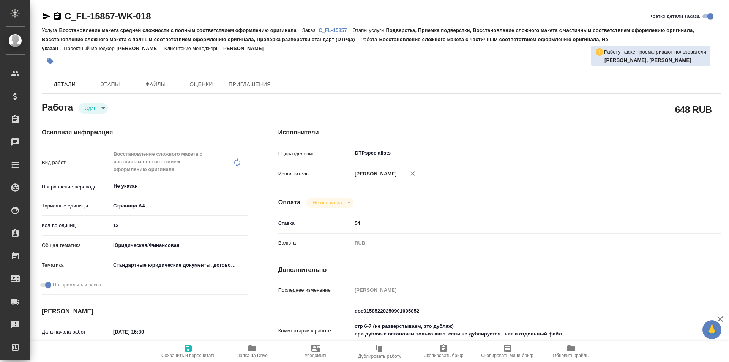
type textarea "x"
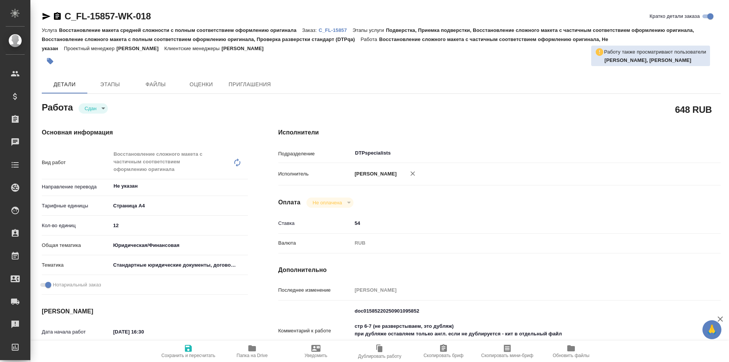
type textarea "x"
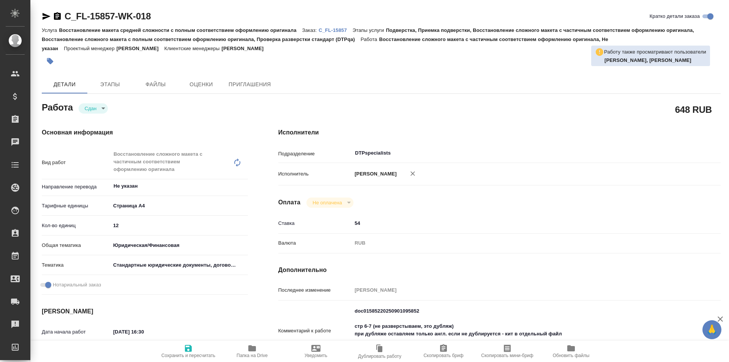
type textarea "x"
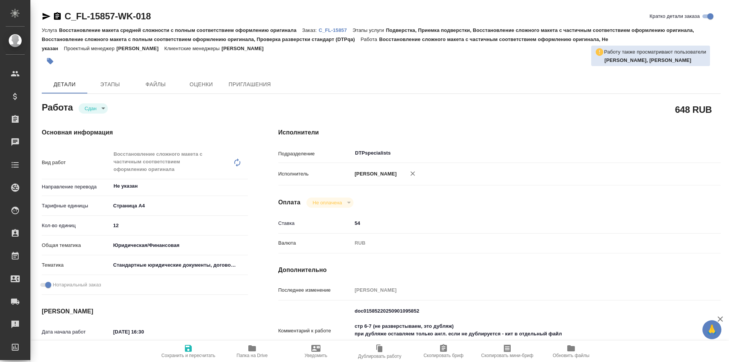
type textarea "x"
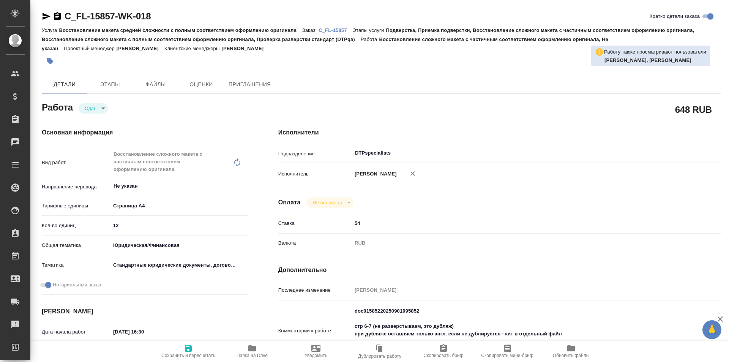
type textarea "x"
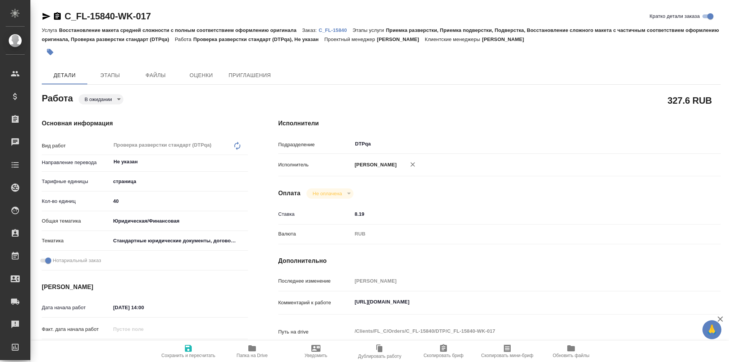
type textarea "x"
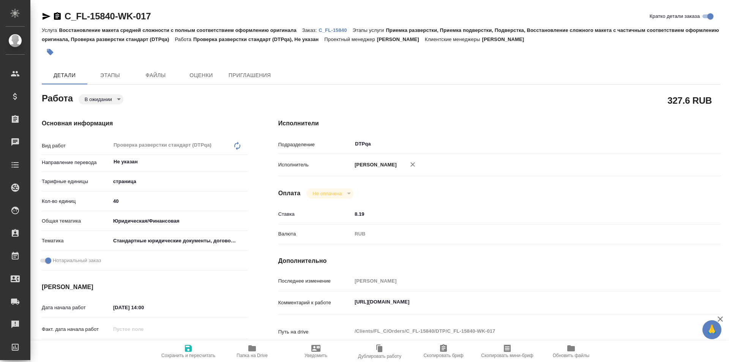
type textarea "x"
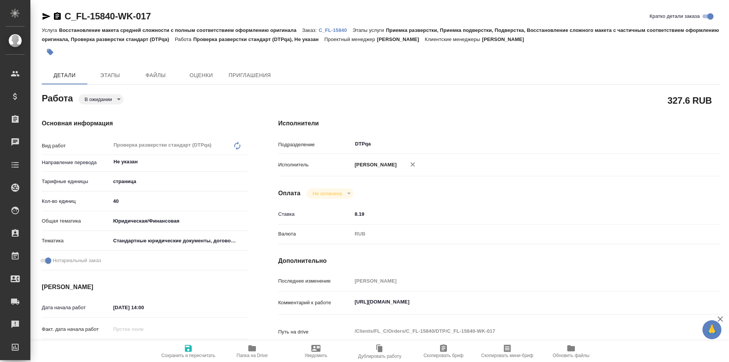
type textarea "x"
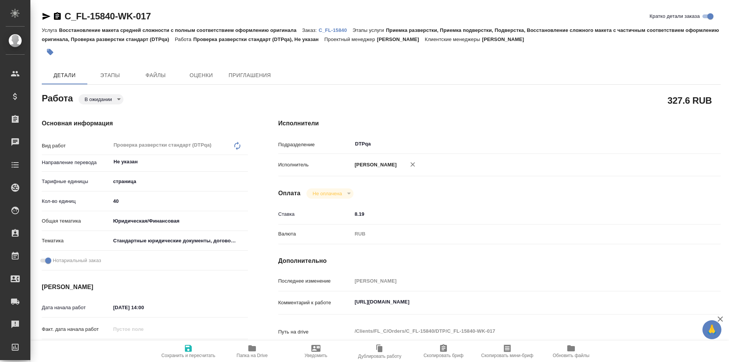
type textarea "x"
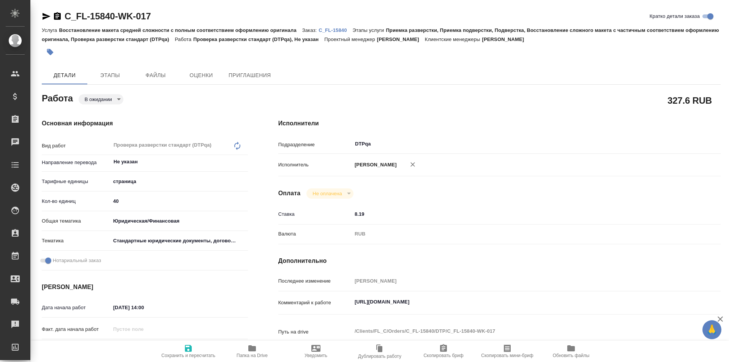
type textarea "x"
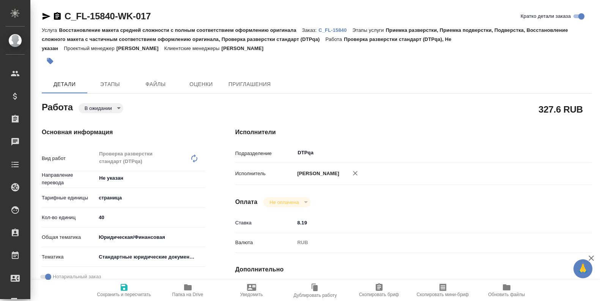
type textarea "x"
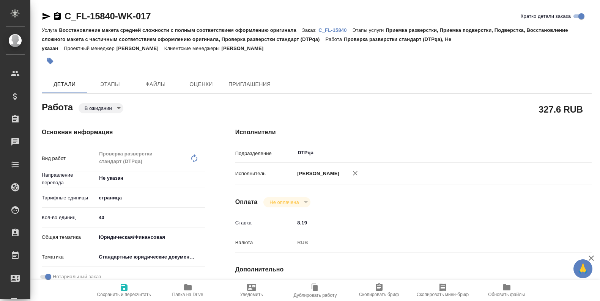
type textarea "x"
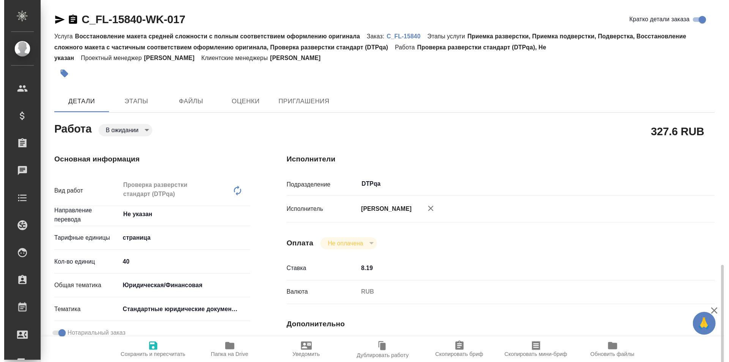
scroll to position [152, 0]
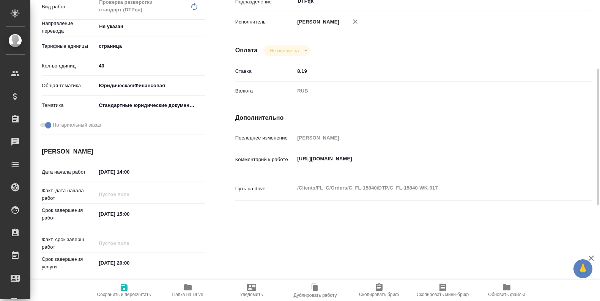
type textarea "x"
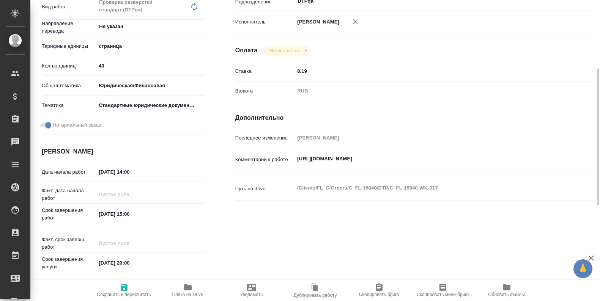
type textarea "x"
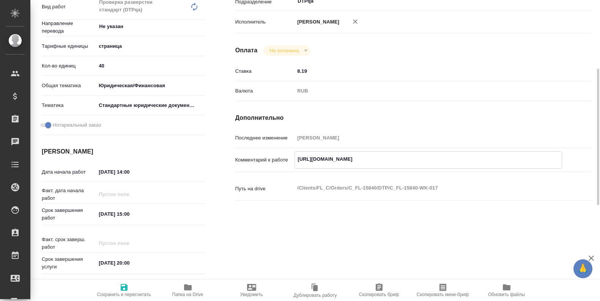
type textarea "x"
drag, startPoint x: 453, startPoint y: 159, endPoint x: 289, endPoint y: 157, distance: 164.3
click at [279, 159] on div "Комментарий к работе https://tera.awatera.com/Work/68ad73f9b2a74bc6a4a44ba6/ x" at bounding box center [413, 159] width 356 height 17
type textarea "x"
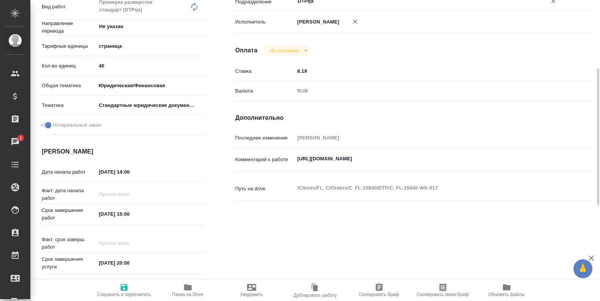
type textarea "x"
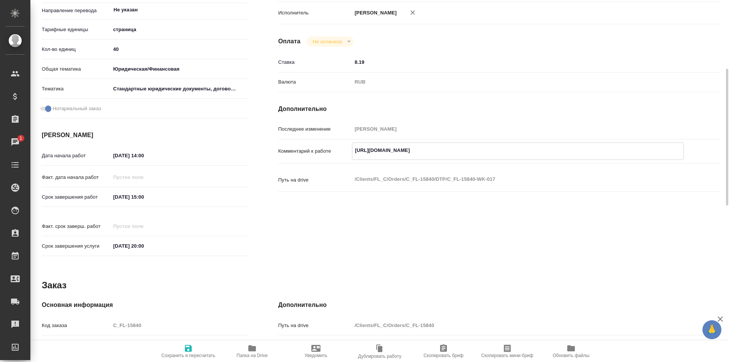
type textarea "x"
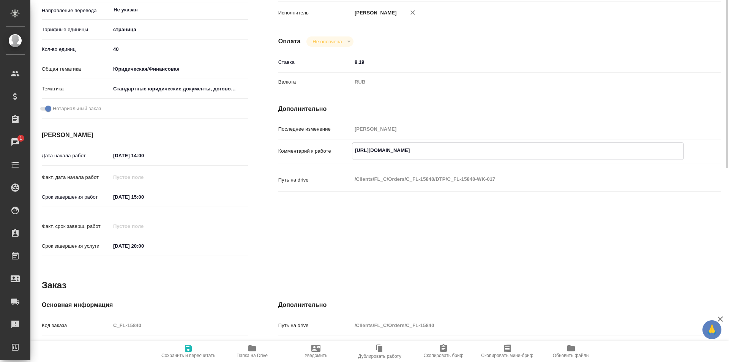
scroll to position [0, 0]
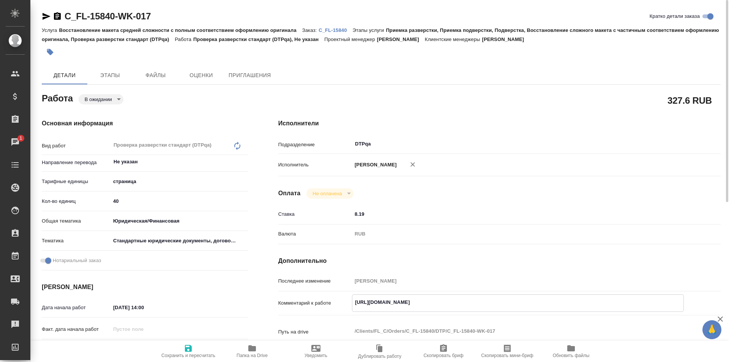
type textarea "x"
click at [112, 99] on body "🙏 .cls-1 fill:#fff; AWATERA Ismagilova Diana Клиенты Спецификации Заказы 1 Чаты…" at bounding box center [364, 181] width 729 height 362
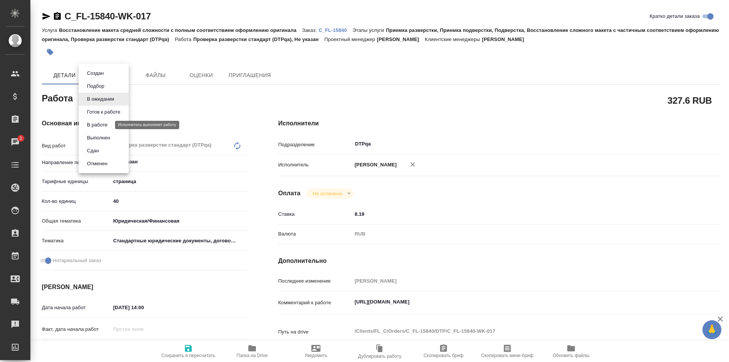
click at [99, 126] on button "В работе" at bounding box center [97, 125] width 25 height 8
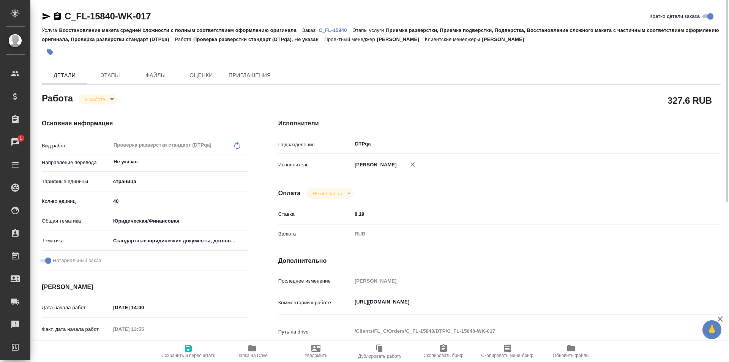
type textarea "x"
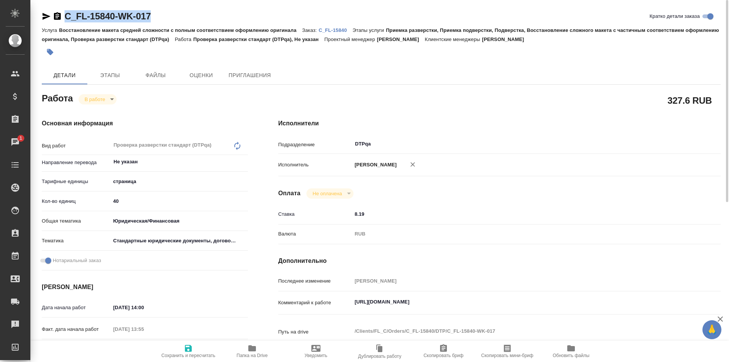
drag, startPoint x: 158, startPoint y: 16, endPoint x: 65, endPoint y: 17, distance: 93.0
click at [62, 17] on div "C_FL-15840-WK-017 Кратко детали заказа" at bounding box center [381, 16] width 678 height 12
type textarea "x"
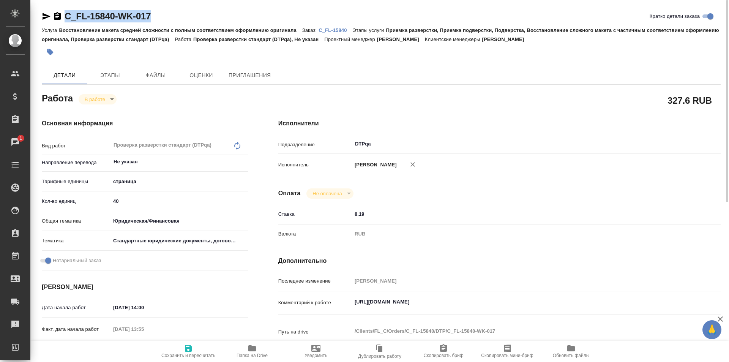
type textarea "x"
copy link "C_FL-15840-WK-017"
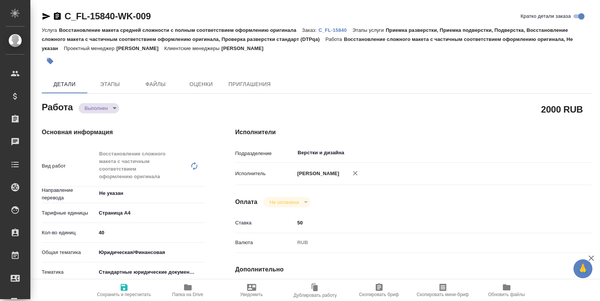
type textarea "x"
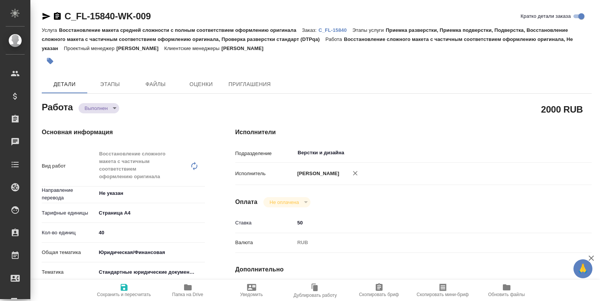
type textarea "x"
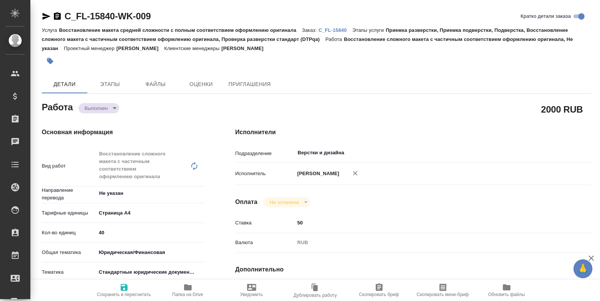
type textarea "x"
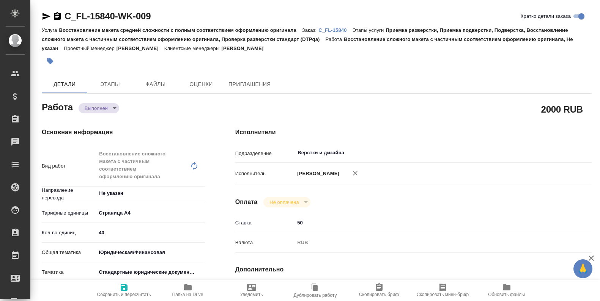
type textarea "x"
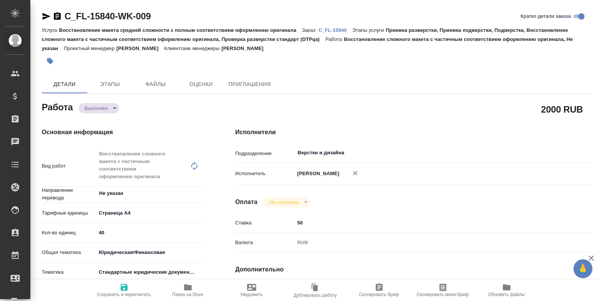
type textarea "x"
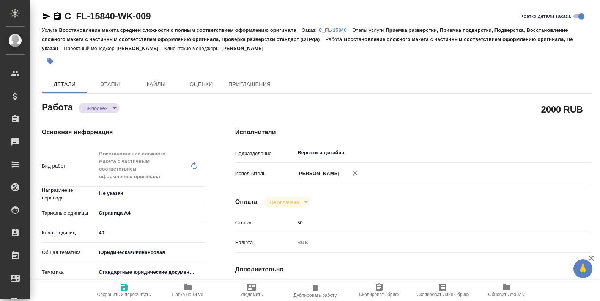
type textarea "x"
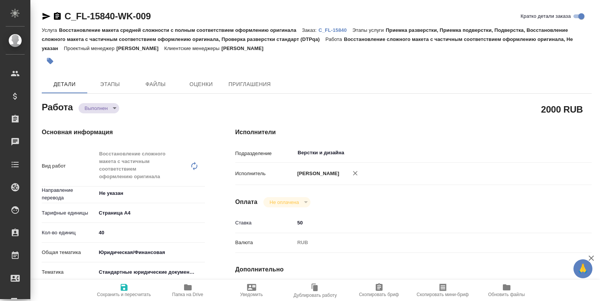
type textarea "x"
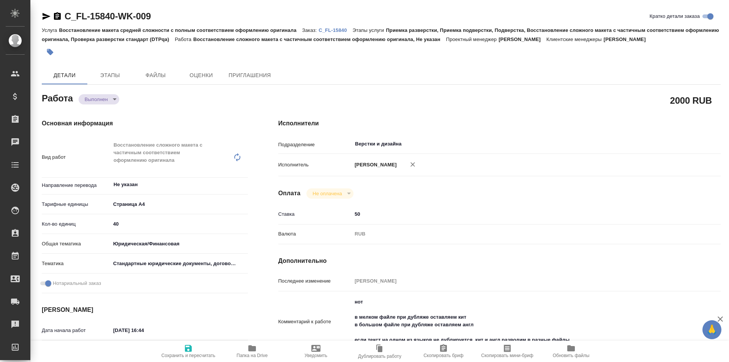
type textarea "x"
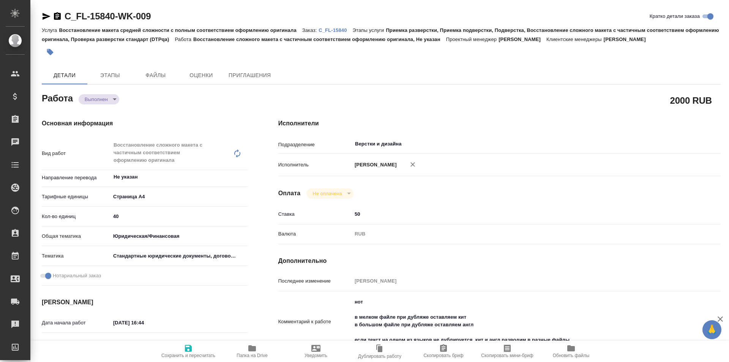
type textarea "x"
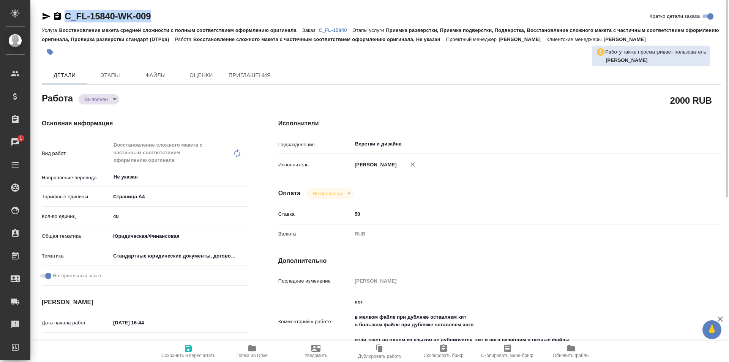
drag, startPoint x: 171, startPoint y: 12, endPoint x: 59, endPoint y: 15, distance: 111.6
click at [59, 15] on div "C_FL-15840-WK-009 Кратко детали заказа" at bounding box center [381, 16] width 678 height 12
copy link "C_FL-15840-WK-009"
type textarea "x"
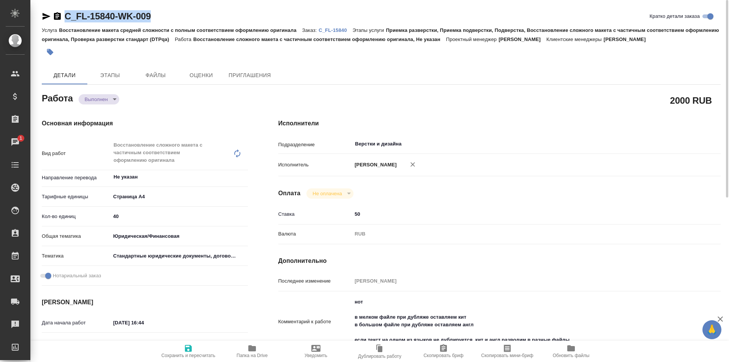
type textarea "x"
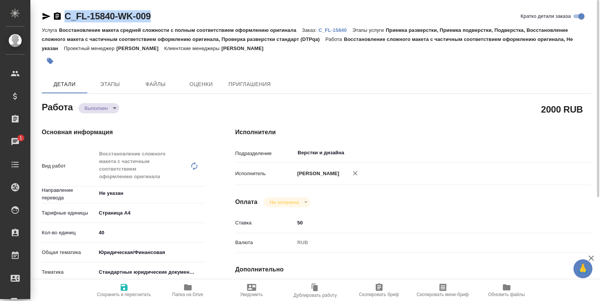
type textarea "x"
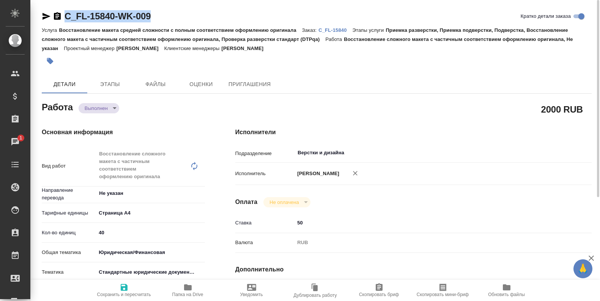
click at [186, 288] on icon "button" at bounding box center [188, 288] width 8 height 6
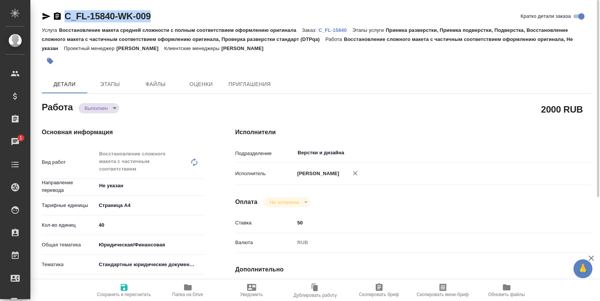
type textarea "x"
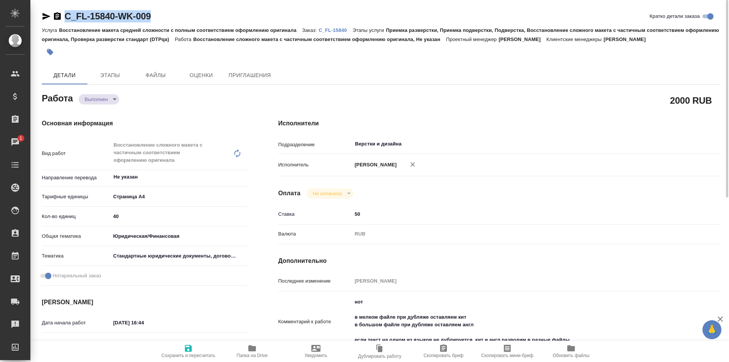
type textarea "x"
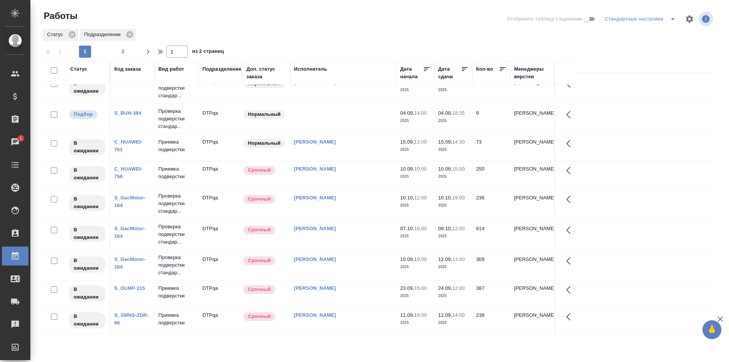
scroll to position [466, 0]
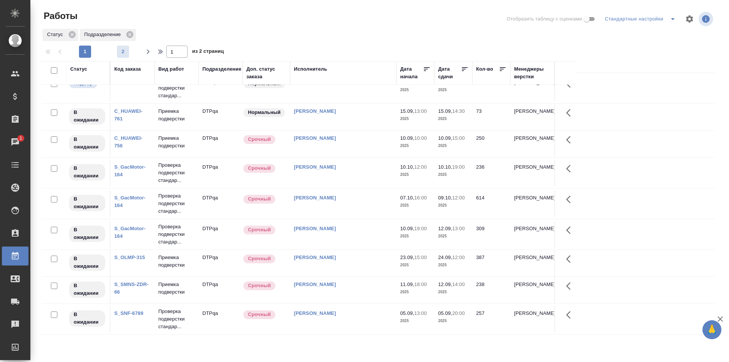
click at [127, 50] on span "2" at bounding box center [123, 52] width 12 height 8
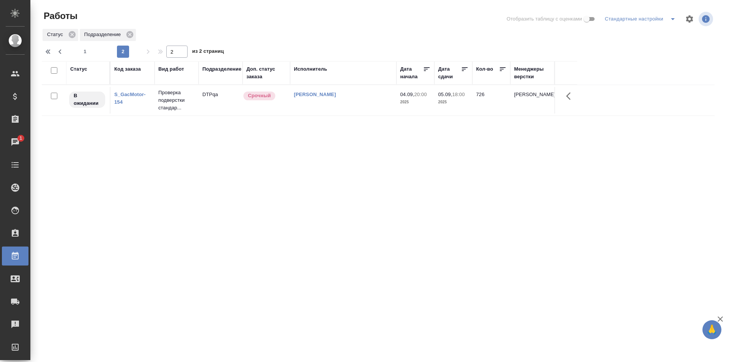
scroll to position [0, 0]
click at [85, 49] on span "1" at bounding box center [85, 52] width 12 height 8
type input "1"
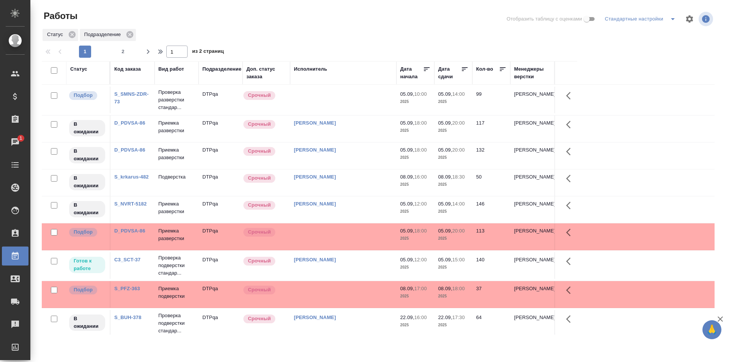
scroll to position [76, 0]
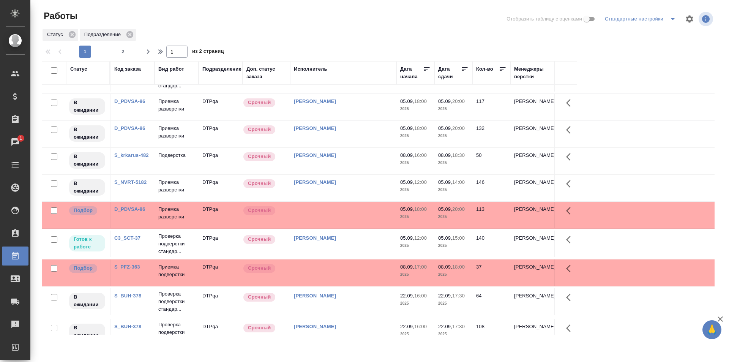
click at [346, 218] on td at bounding box center [343, 214] width 106 height 27
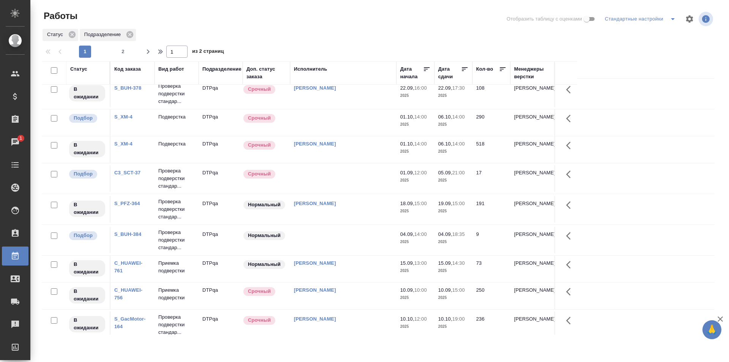
scroll to position [0, 0]
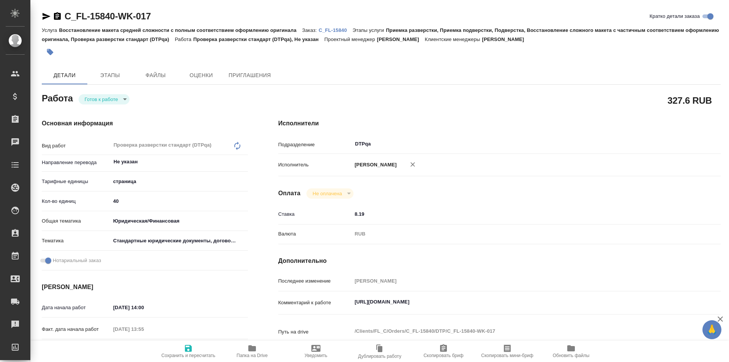
type textarea "x"
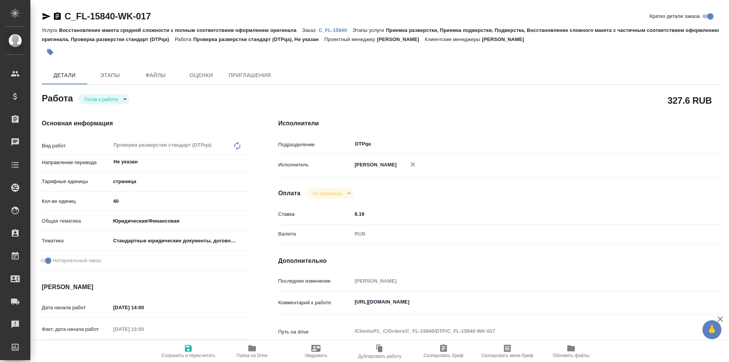
type textarea "x"
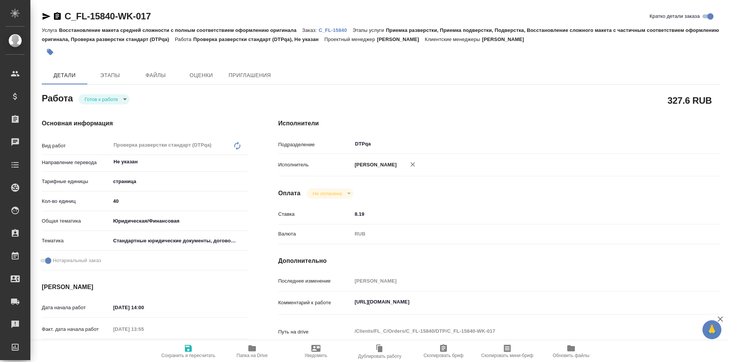
type textarea "x"
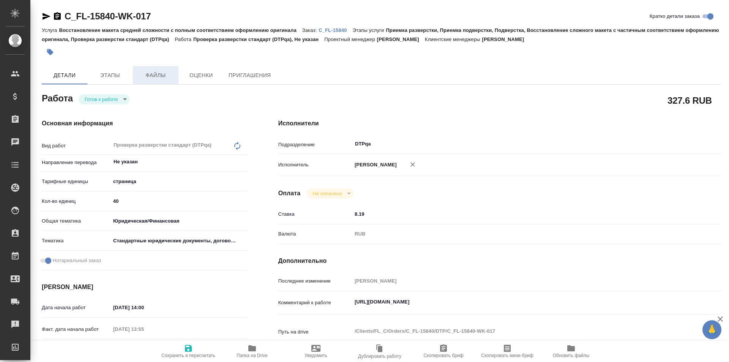
type textarea "x"
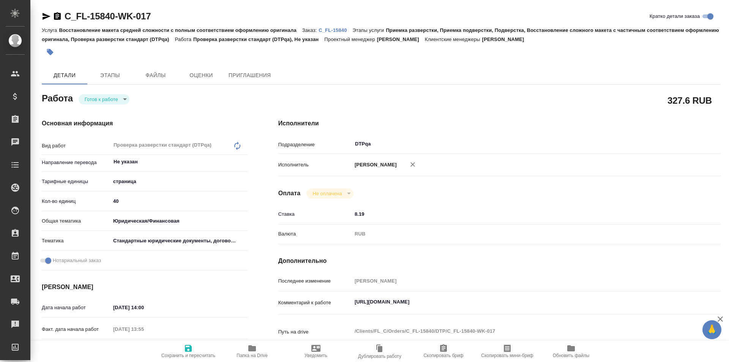
click at [120, 95] on body "🙏 .cls-1 fill:#fff; AWATERA Ismagilova [PERSON_NAME] Спецификации Заказы Чаты T…" at bounding box center [364, 181] width 729 height 362
type textarea "x"
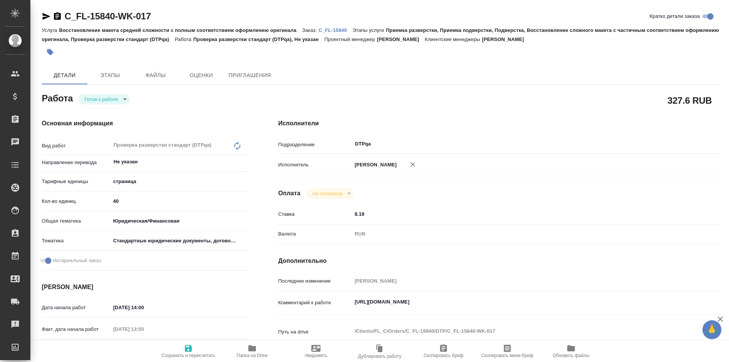
type textarea "x"
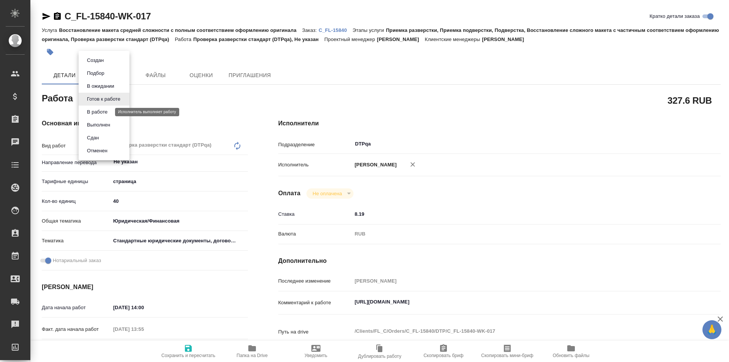
click at [104, 110] on button "В работе" at bounding box center [97, 112] width 25 height 8
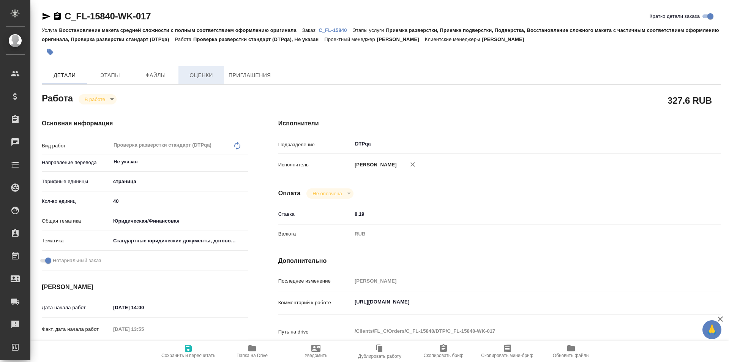
type textarea "x"
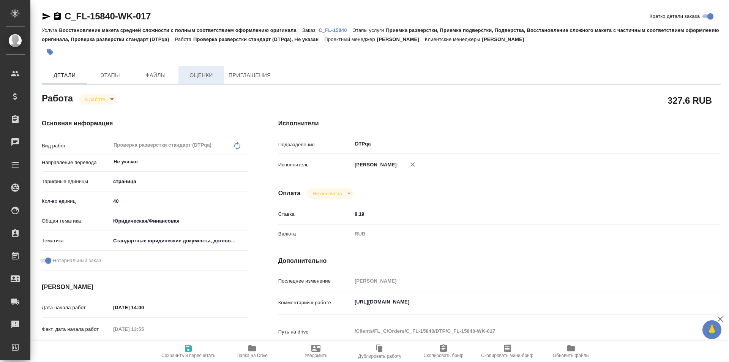
type textarea "x"
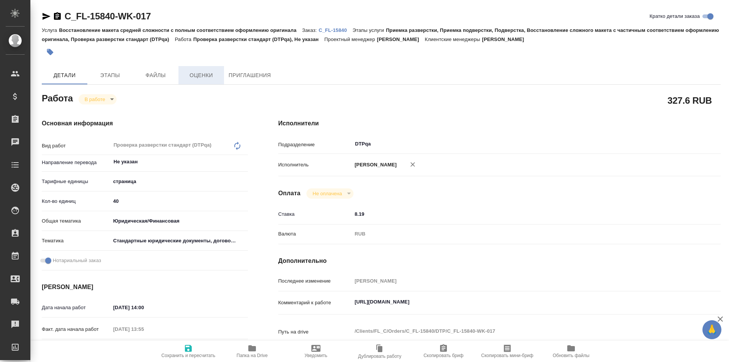
type textarea "x"
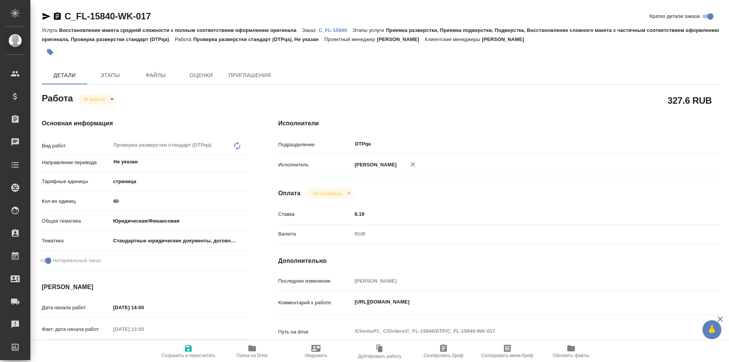
type textarea "x"
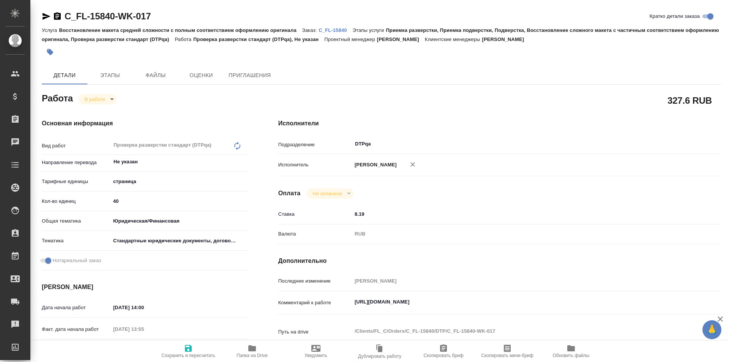
type textarea "x"
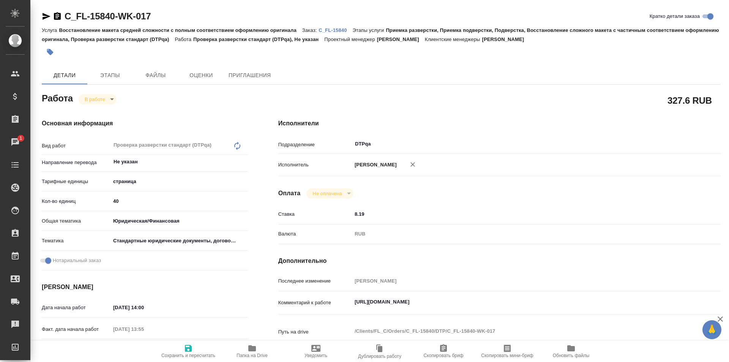
type textarea "x"
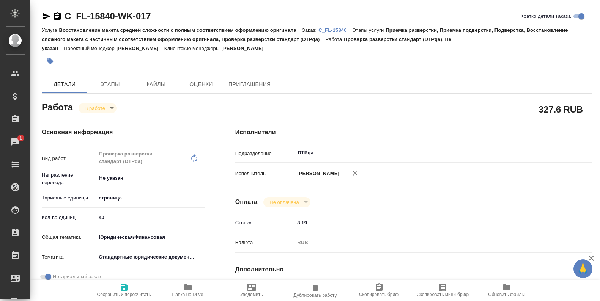
type textarea "x"
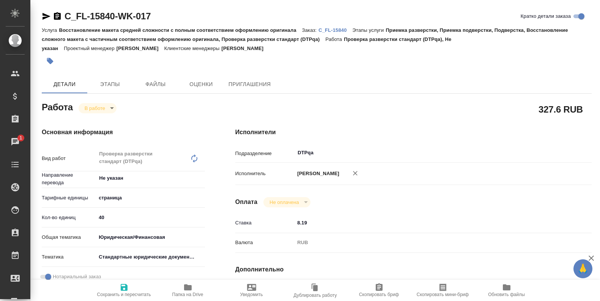
click at [190, 289] on icon "button" at bounding box center [188, 288] width 8 height 6
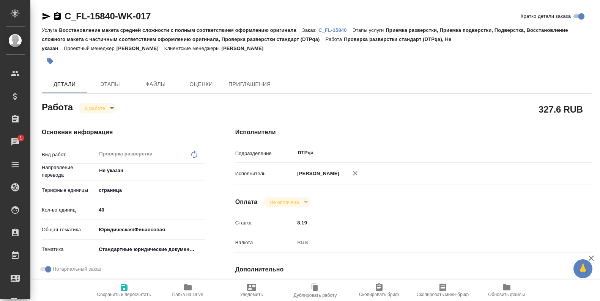
type textarea "x"
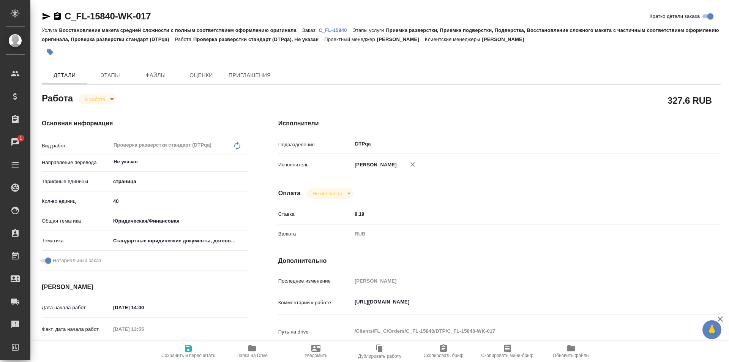
type textarea "x"
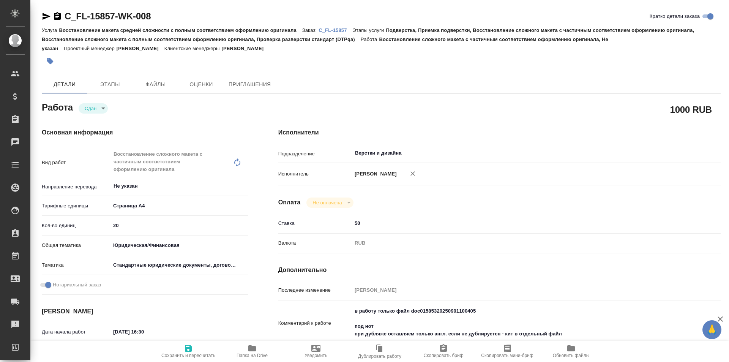
type textarea "x"
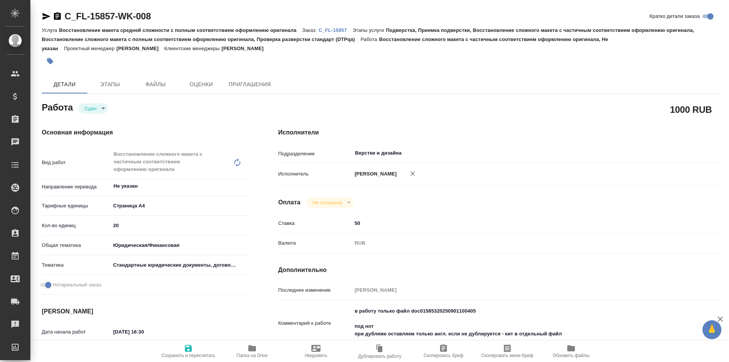
type textarea "x"
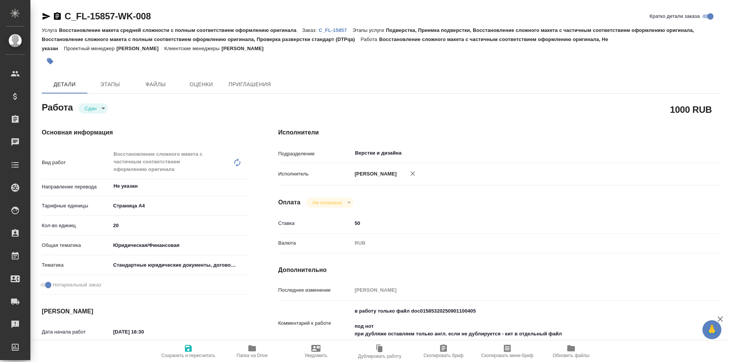
type textarea "x"
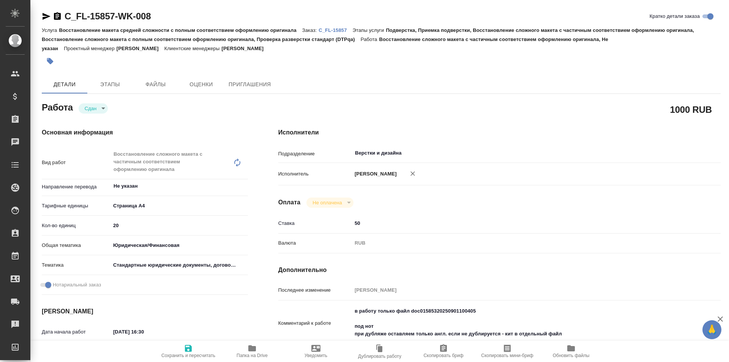
type textarea "x"
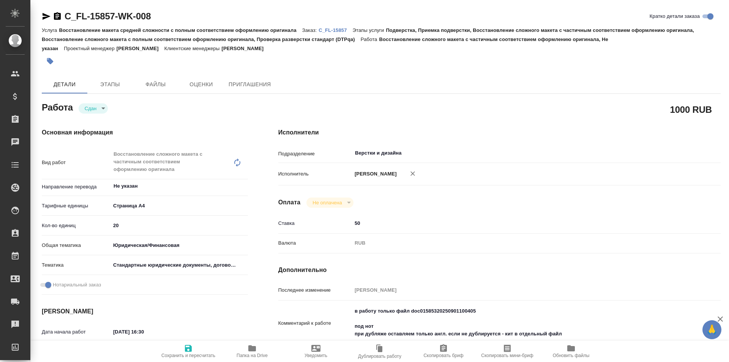
click at [333, 28] on p "C_FL-15857" at bounding box center [335, 30] width 34 height 6
type textarea "x"
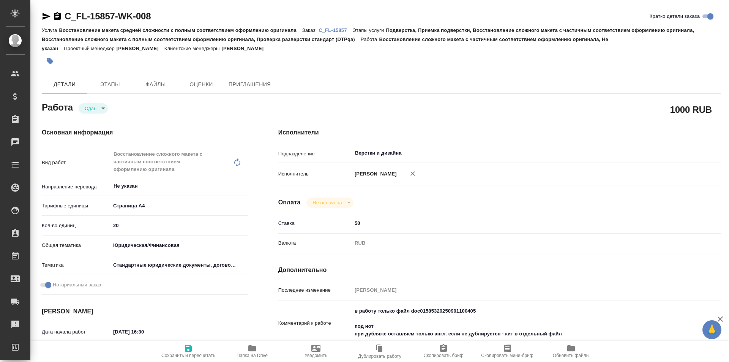
type textarea "x"
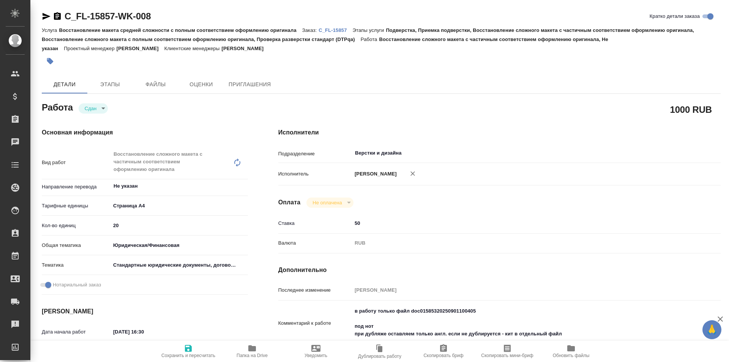
type textarea "x"
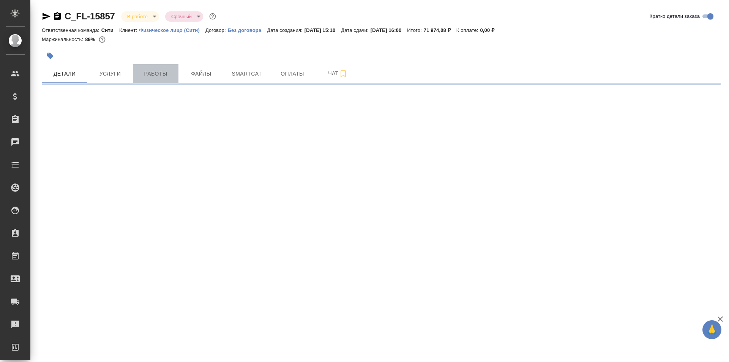
click at [156, 74] on span "Работы" at bounding box center [155, 73] width 36 height 9
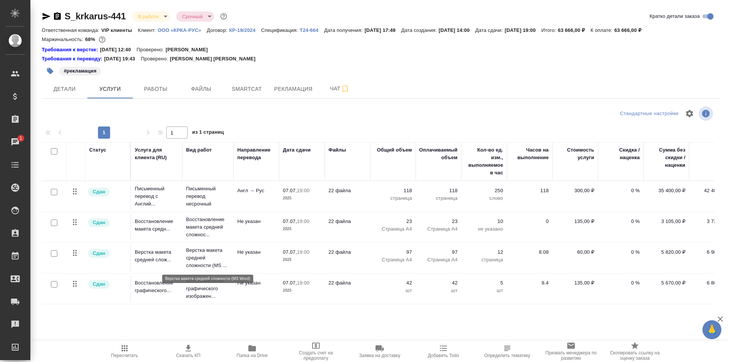
click at [197, 259] on p "Верстка макета средней сложности (MS ..." at bounding box center [208, 257] width 44 height 23
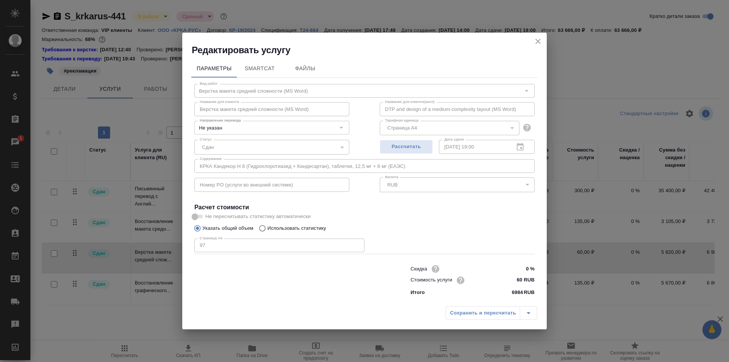
click at [538, 43] on icon "close" at bounding box center [537, 41] width 9 height 9
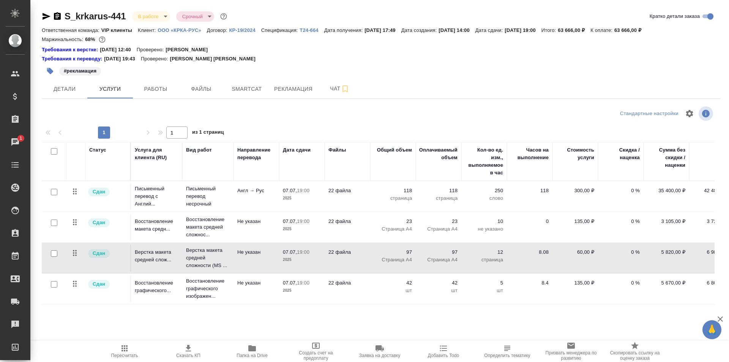
click at [121, 252] on div "Сдан" at bounding box center [106, 253] width 39 height 10
click at [140, 255] on p "Верстка макета средней слож..." at bounding box center [157, 255] width 44 height 15
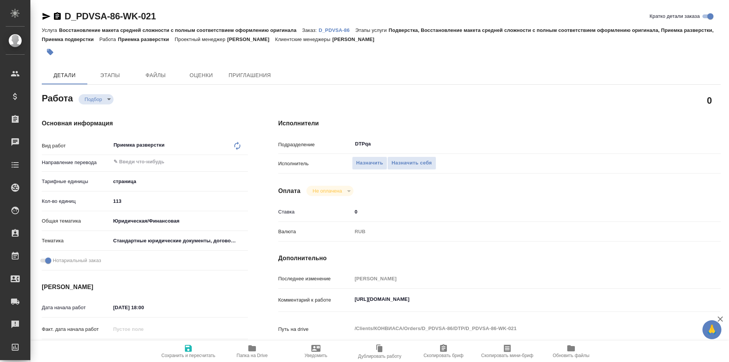
type textarea "x"
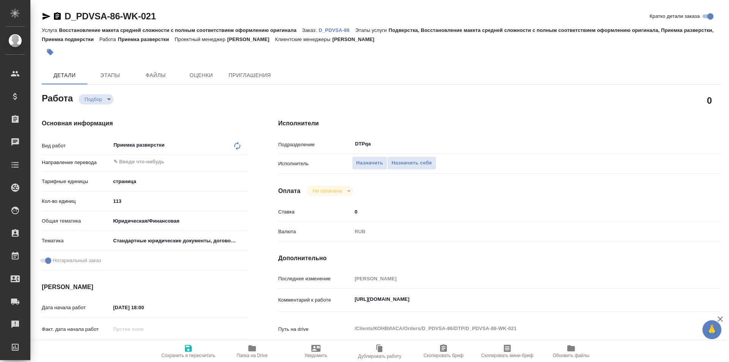
type textarea "x"
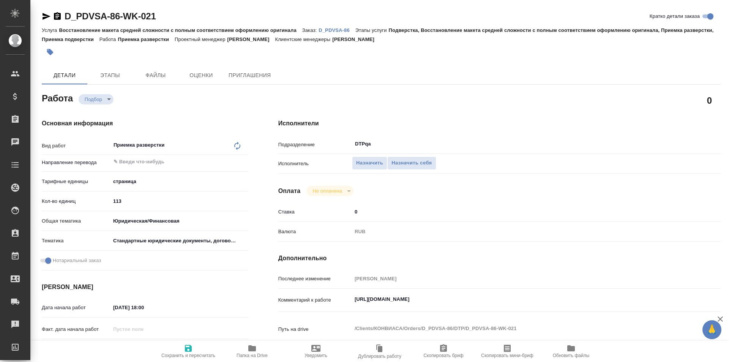
type textarea "x"
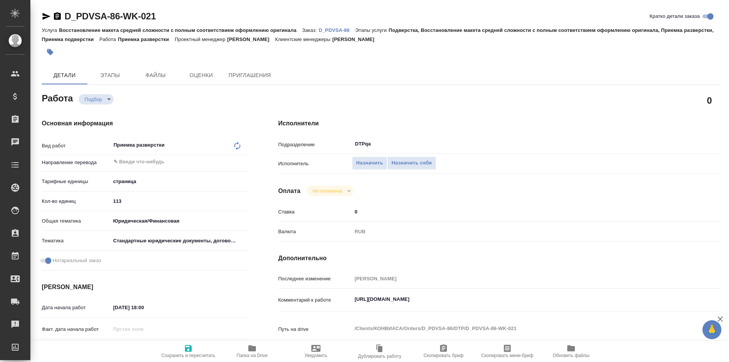
type textarea "x"
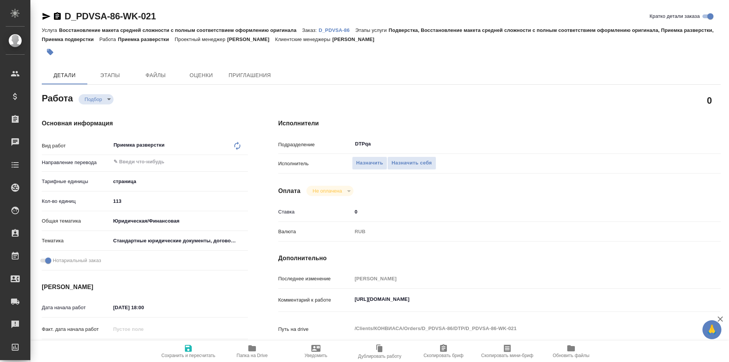
type textarea "x"
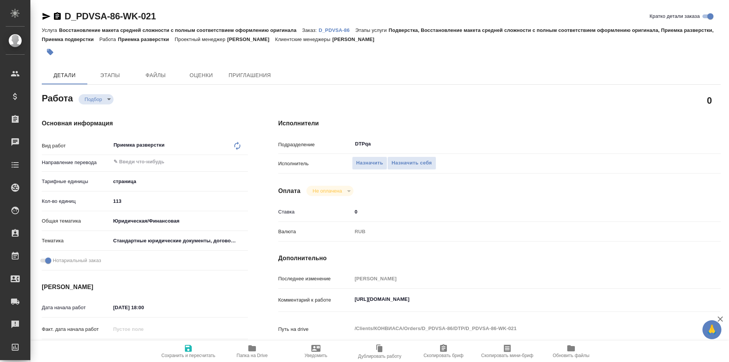
type textarea "x"
drag, startPoint x: 496, startPoint y: 300, endPoint x: 324, endPoint y: 303, distance: 171.9
click at [324, 303] on div "Комментарий к работе https://tera.awatera.com/Work/68b69a652f9fe9bf8b8d7453/ x" at bounding box center [499, 299] width 442 height 17
type textarea "x"
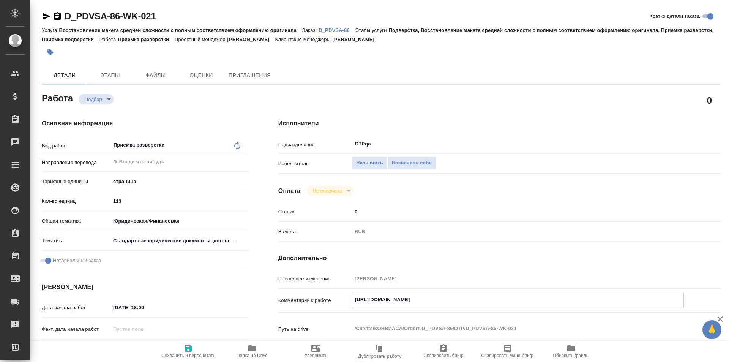
type textarea "x"
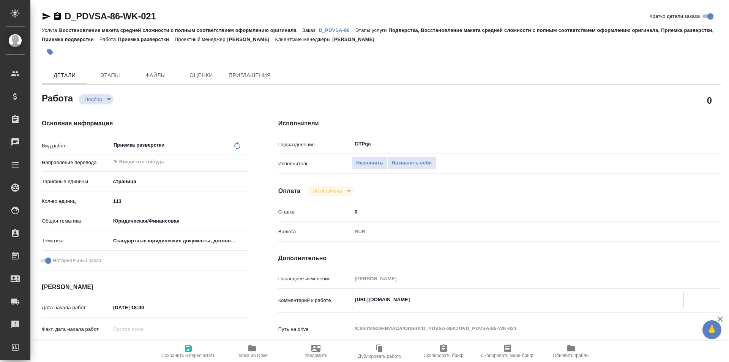
type textarea "x"
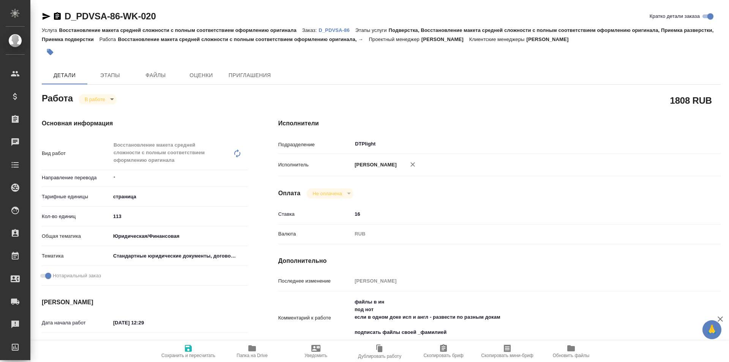
type textarea "x"
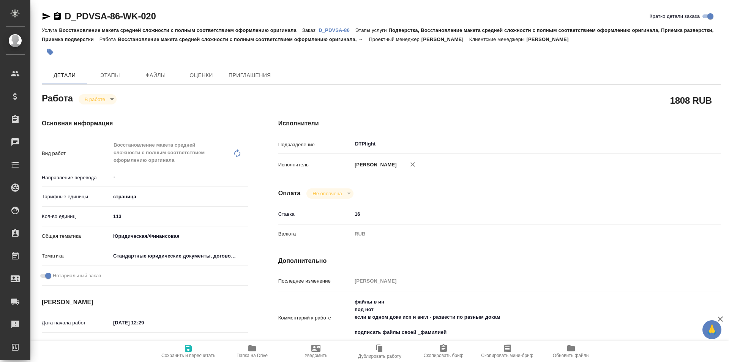
type textarea "x"
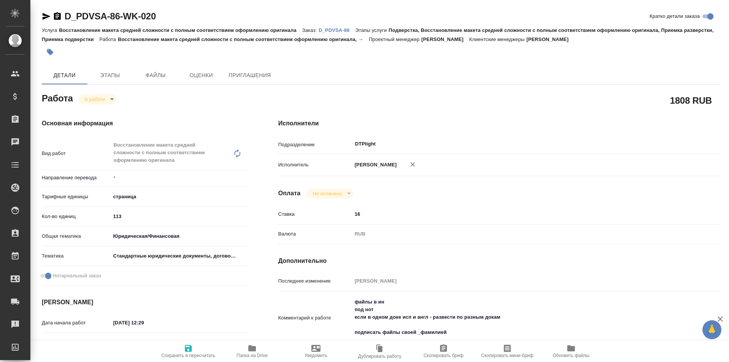
type textarea "x"
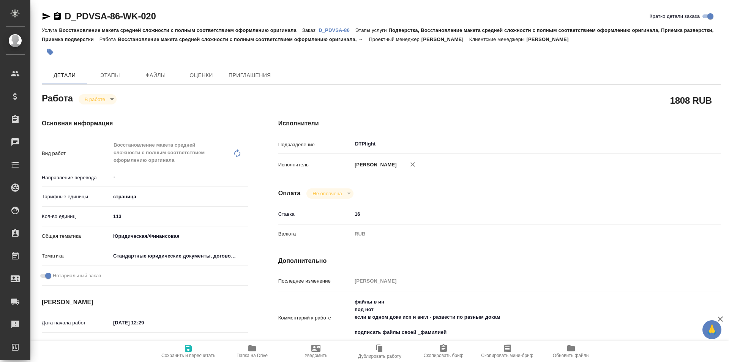
type textarea "x"
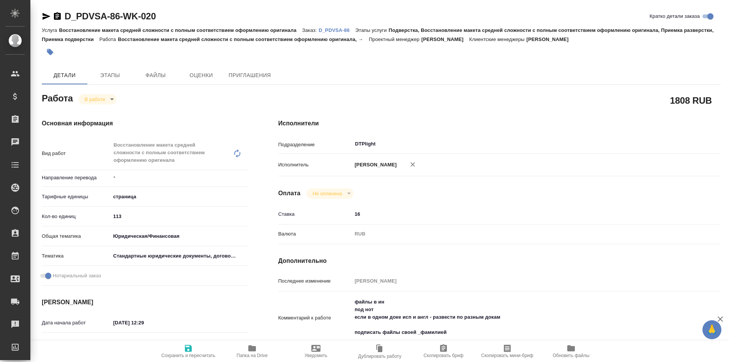
type textarea "x"
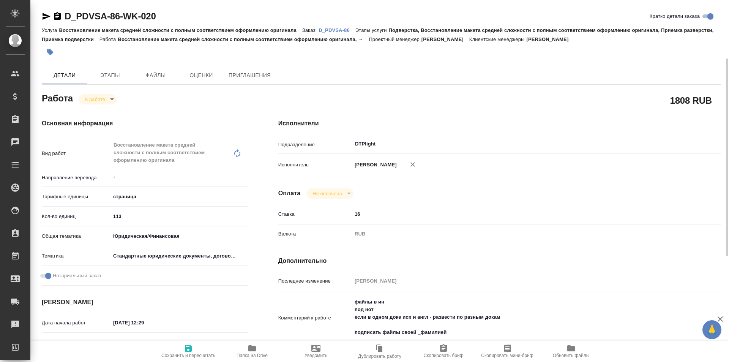
scroll to position [38, 0]
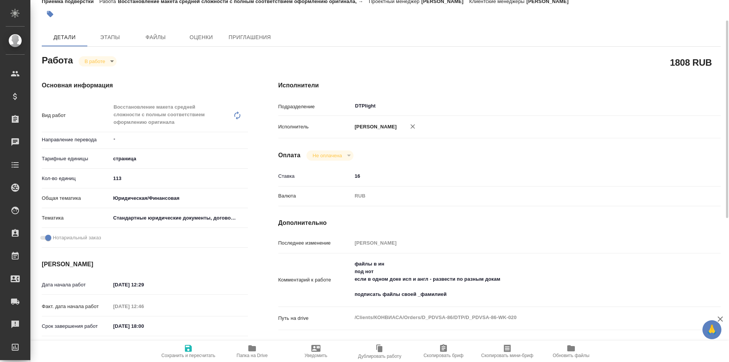
type textarea "x"
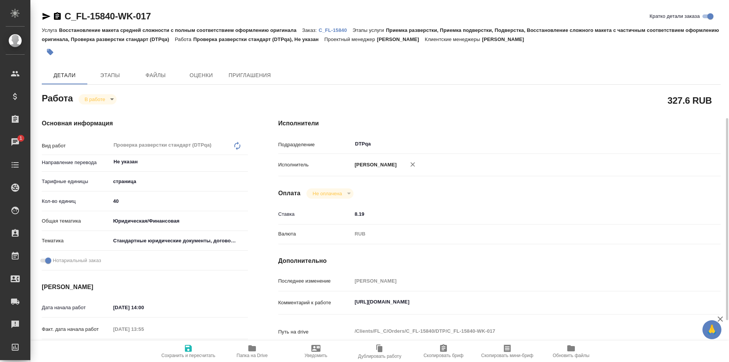
scroll to position [76, 0]
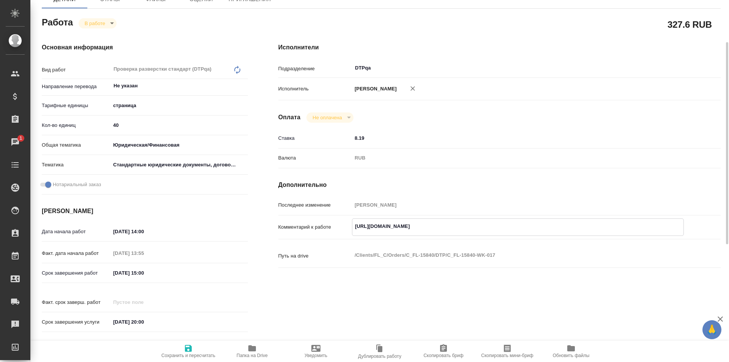
click at [510, 223] on textarea "[URL][DOMAIN_NAME]" at bounding box center [517, 226] width 331 height 13
paste textarea "[URL][DOMAIN_NAME]"
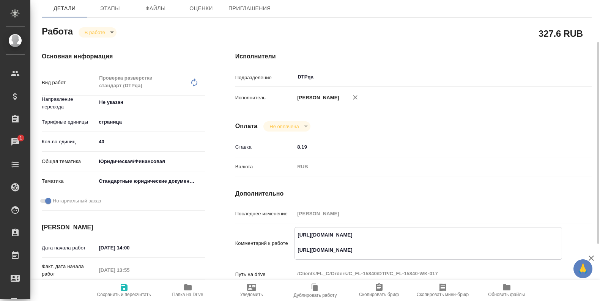
type textarea "[URL][DOMAIN_NAME] [URL][DOMAIN_NAME]"
click at [127, 288] on icon "button" at bounding box center [124, 287] width 7 height 7
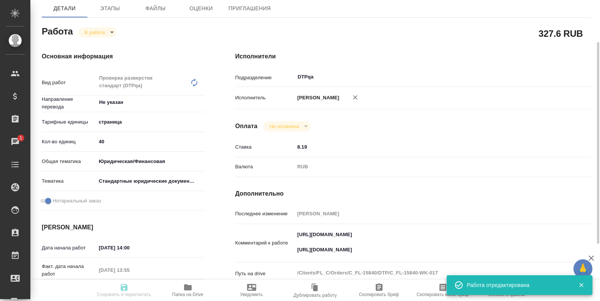
type input "inProgress"
type input "Не указан"
type input "5a8b1489cc6b4906c91bfdb2"
type input "40"
type input "yr-fn"
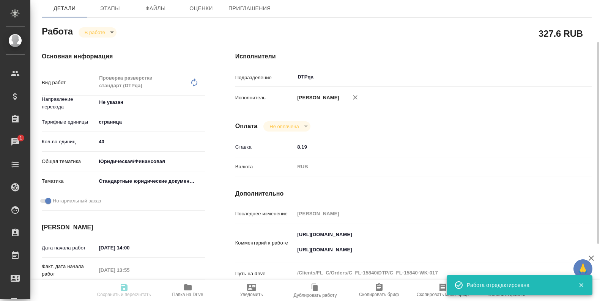
type input "5f647205b73bc97568ca66bf"
checkbox input "true"
type input "[DATE] 14:00"
type input "[DATE] 13:55"
type input "[DATE] 15:00"
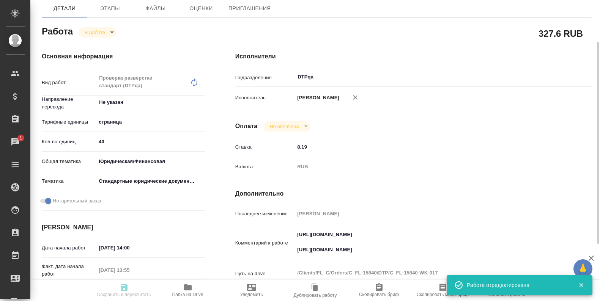
type input "[DATE] 20:00"
type input "DTPqa"
type input "notPayed"
type input "8.19"
type input "RUB"
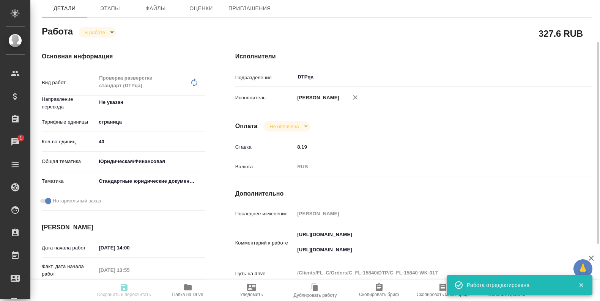
type input "[PERSON_NAME]"
type input "C_FL-15840"
type input "Восстановление макета средней сложности с полным соответствием оформлению ориги…"
type input "Приемка разверстки, Приемка подверстки, Подверстка, Восстановление сложного мак…"
type input "[PERSON_NAME]"
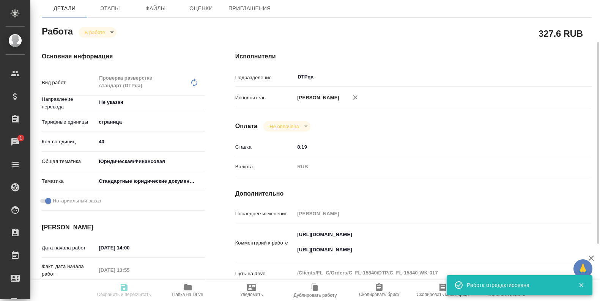
type input "[PERSON_NAME]"
type input "/Clients/FL_C/Orders/C_FL-15840"
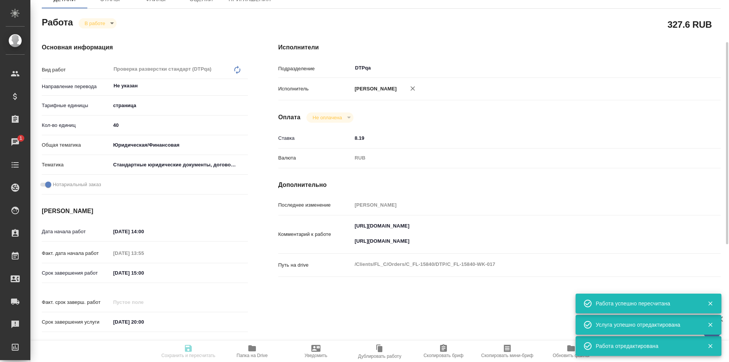
type input "inProgress"
type input "Не указан"
type input "5a8b1489cc6b4906c91bfdb2"
type input "40"
type input "yr-fn"
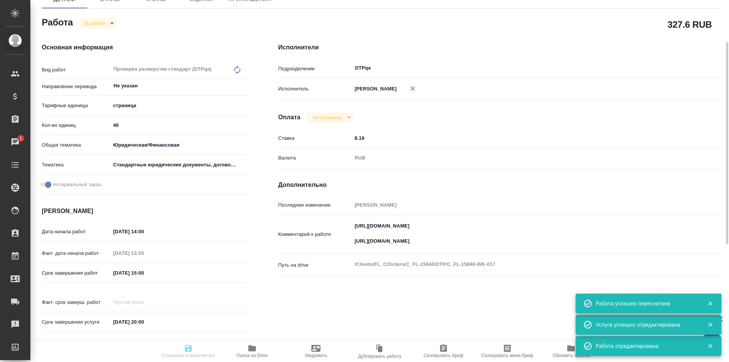
type input "5f647205b73bc97568ca66bf"
checkbox input "true"
type input "[DATE] 14:00"
type input "[DATE] 13:55"
type input "[DATE] 15:00"
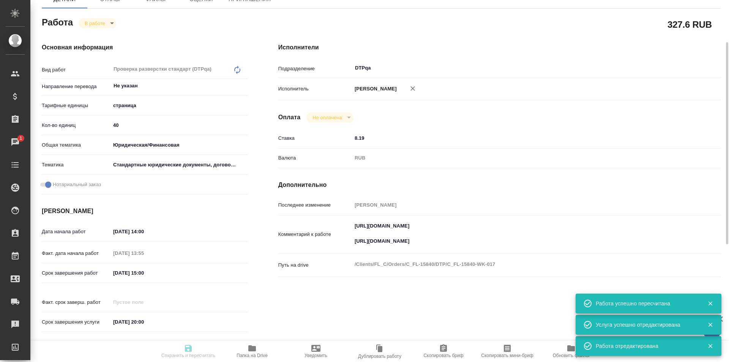
type input "[DATE] 20:00"
type input "DTPqa"
type input "notPayed"
type input "8.19"
type input "RUB"
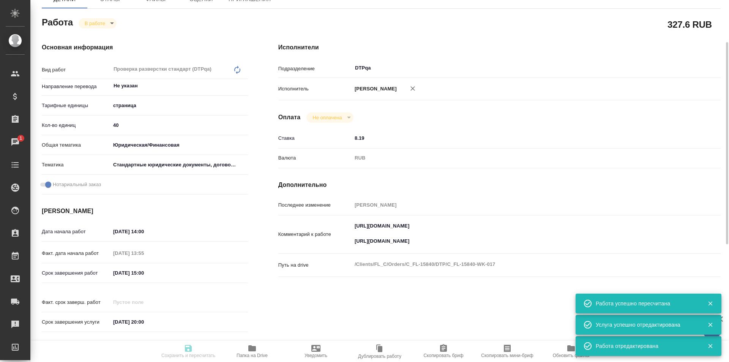
type input "[PERSON_NAME]"
type input "C_FL-15840"
type input "Восстановление макета средней сложности с полным соответствием оформлению ориги…"
type input "Приемка разверстки, Приемка подверстки, Подверстка, Восстановление сложного мак…"
type input "[PERSON_NAME]"
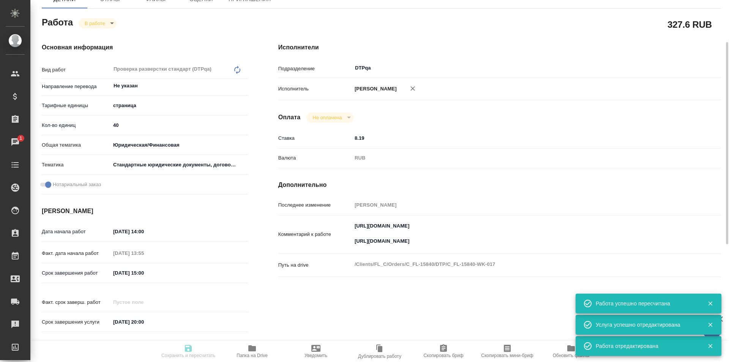
type input "[PERSON_NAME]"
type input "/Clients/FL_C/Orders/C_FL-15840"
click at [101, 25] on body "🙏 .cls-1 fill:#fff; AWATERA Ismagilova Diana Клиенты Спецификации Заказы 1 Чаты…" at bounding box center [364, 181] width 729 height 362
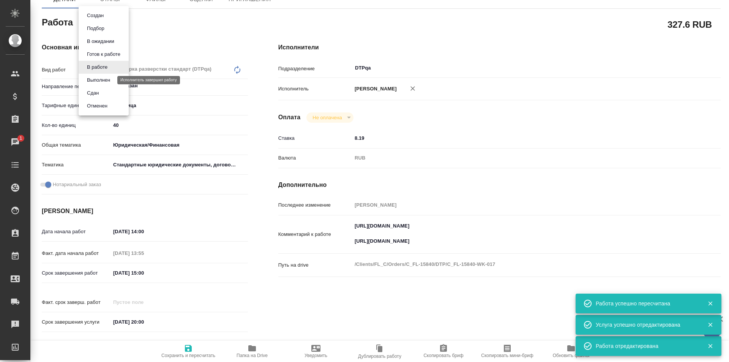
click at [98, 79] on button "Выполнен" at bounding box center [99, 80] width 28 height 8
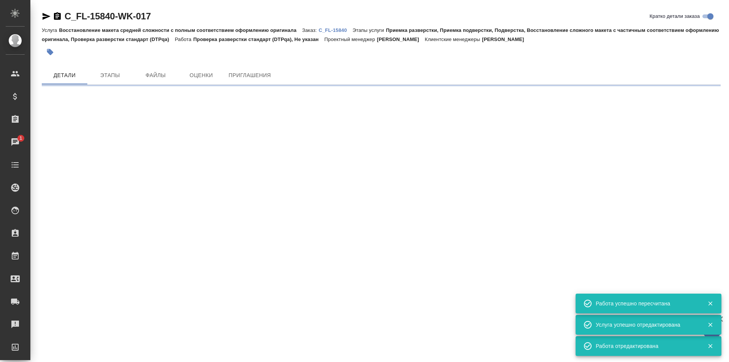
scroll to position [0, 0]
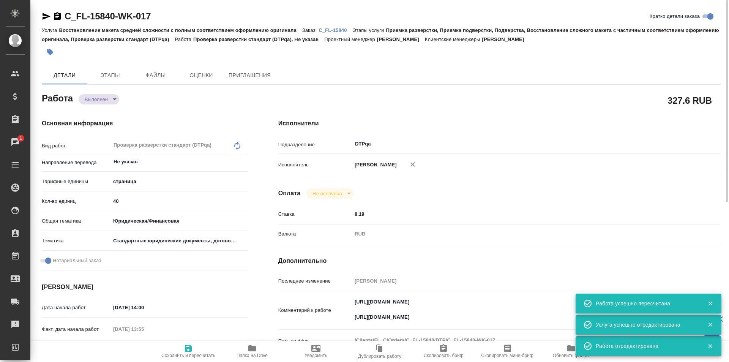
type textarea "x"
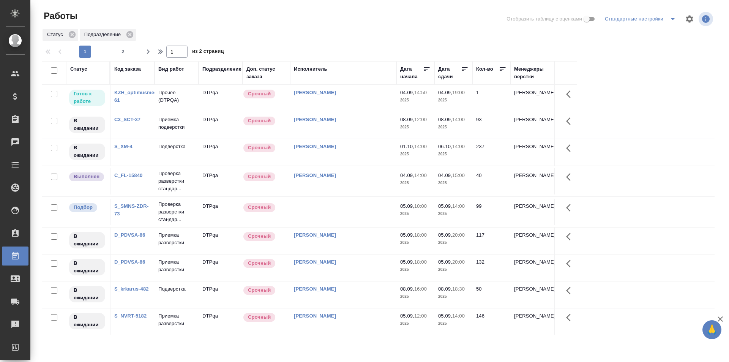
click at [345, 97] on td "[PERSON_NAME]" at bounding box center [343, 98] width 106 height 27
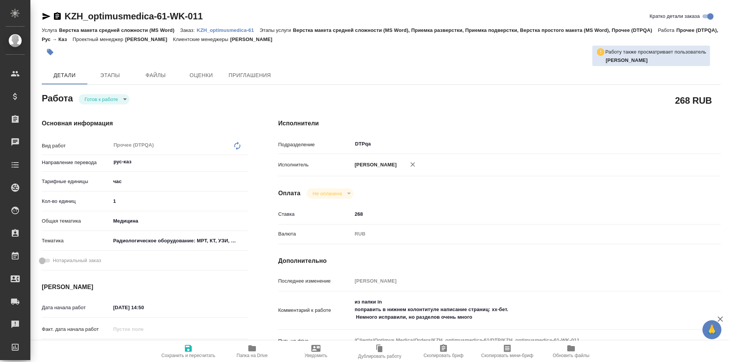
type textarea "x"
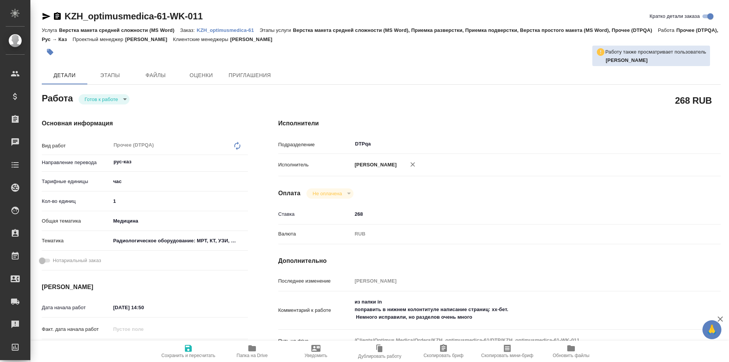
type textarea "x"
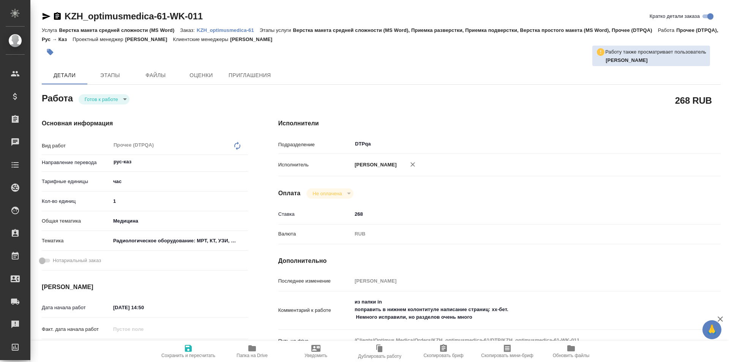
type textarea "x"
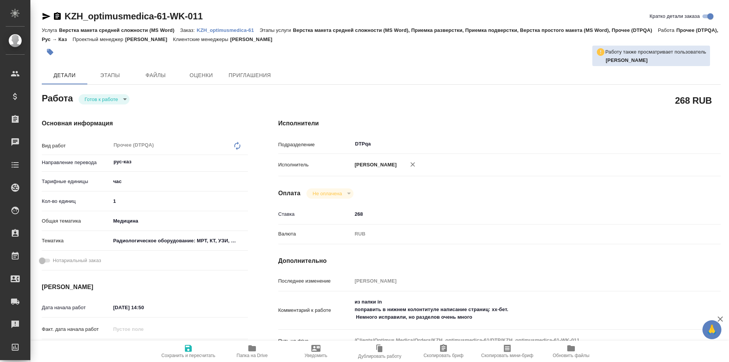
type textarea "x"
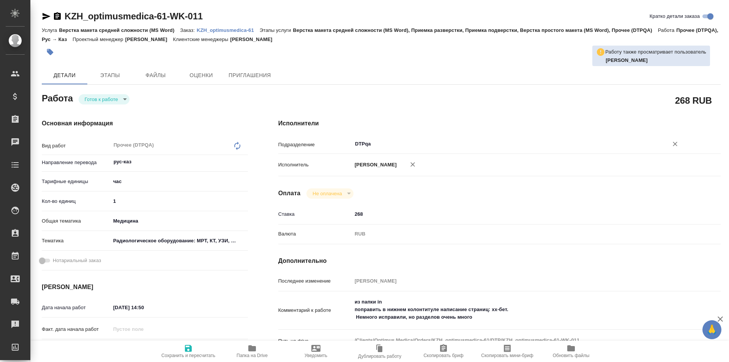
type textarea "x"
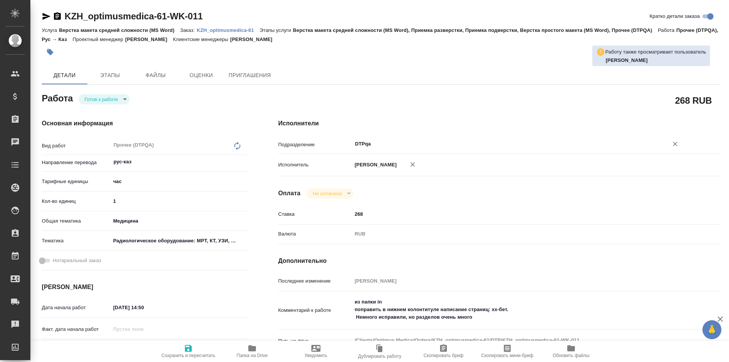
type textarea "x"
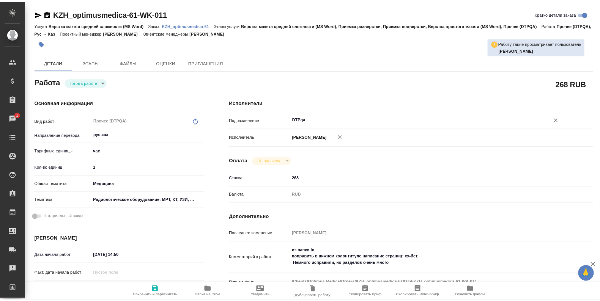
scroll to position [38, 0]
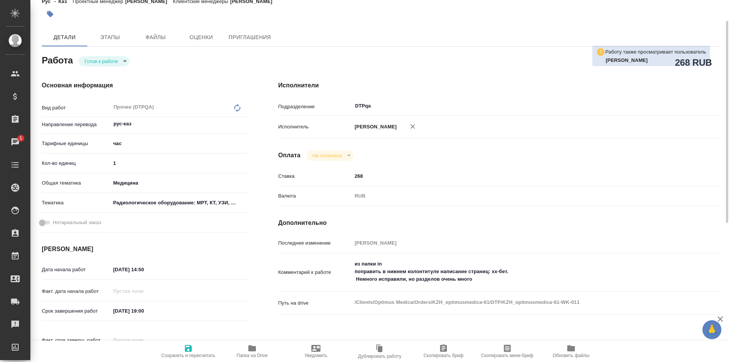
type textarea "x"
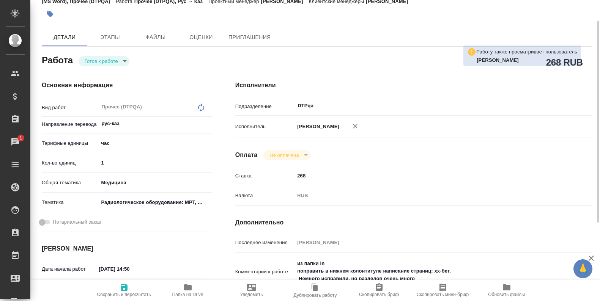
type textarea "x"
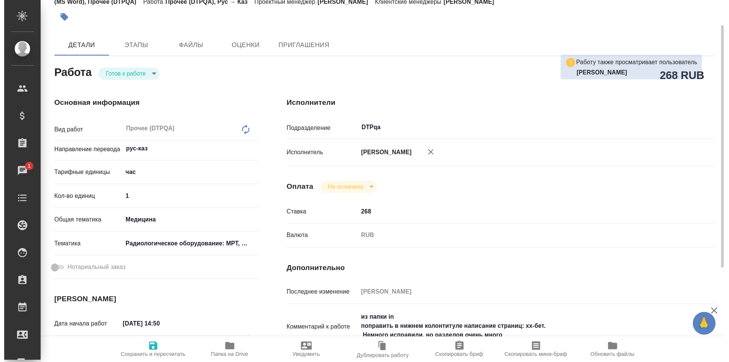
scroll to position [114, 0]
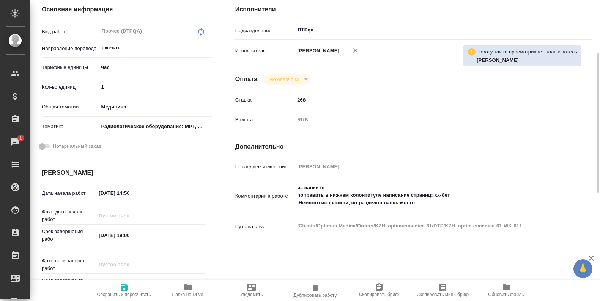
click at [188, 290] on icon "button" at bounding box center [188, 288] width 8 height 6
type textarea "x"
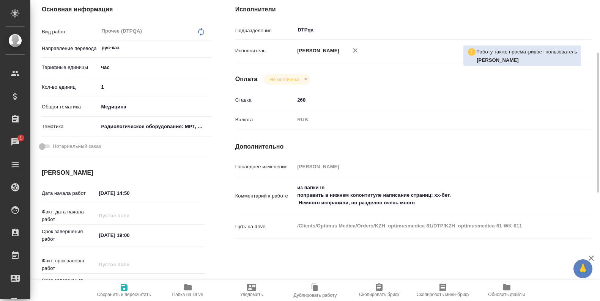
type textarea "x"
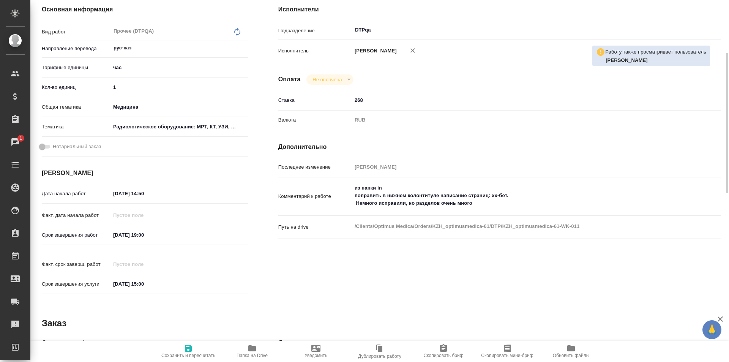
type textarea "x"
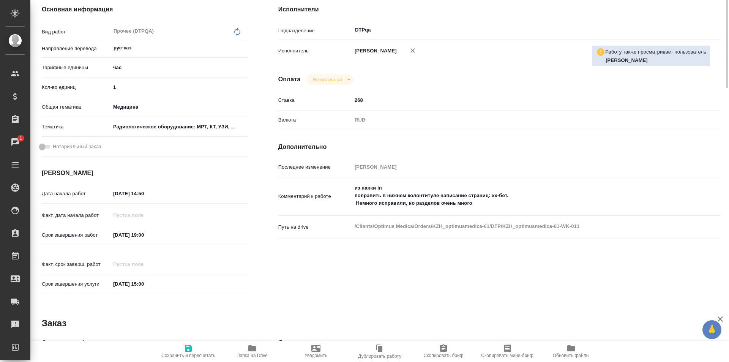
scroll to position [0, 0]
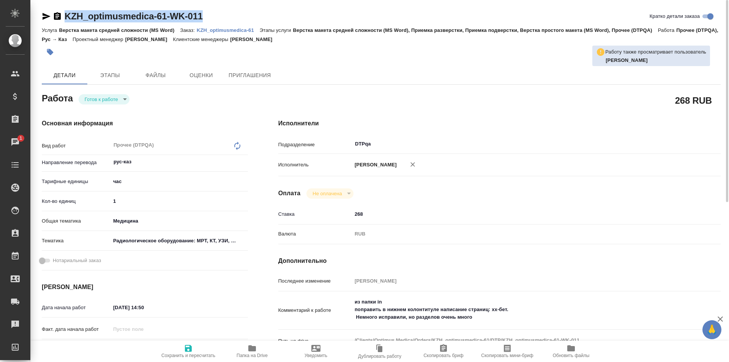
drag, startPoint x: 170, startPoint y: 17, endPoint x: 110, endPoint y: 1, distance: 61.9
click at [61, 15] on div "KZH_optimusmedica-61-WK-011 Кратко детали заказа" at bounding box center [381, 16] width 678 height 12
copy link "KZH_optimusmedica-61-WK-011"
click at [110, 98] on body "🙏 .cls-1 fill:#fff; AWATERA Ismagilova Diana Клиенты Спецификации Заказы 1 Чаты…" at bounding box center [364, 181] width 729 height 362
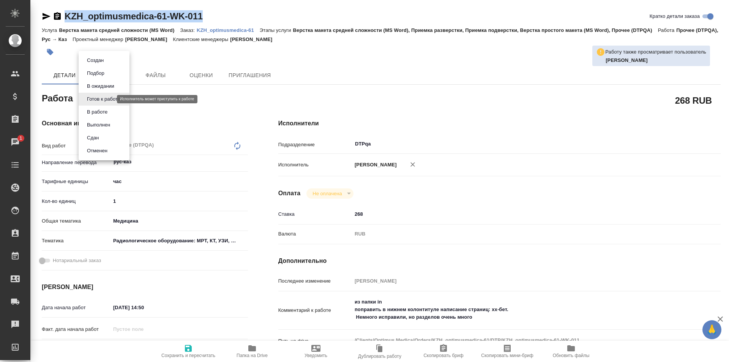
click at [99, 113] on button "В работе" at bounding box center [97, 112] width 25 height 8
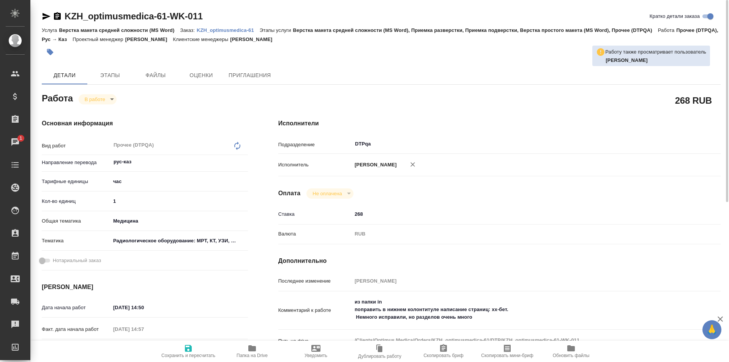
type textarea "x"
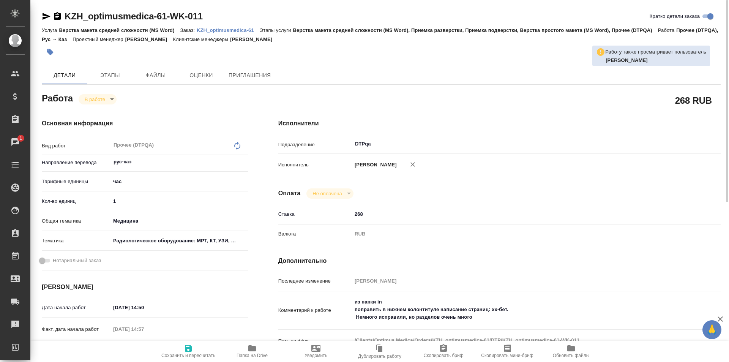
type textarea "x"
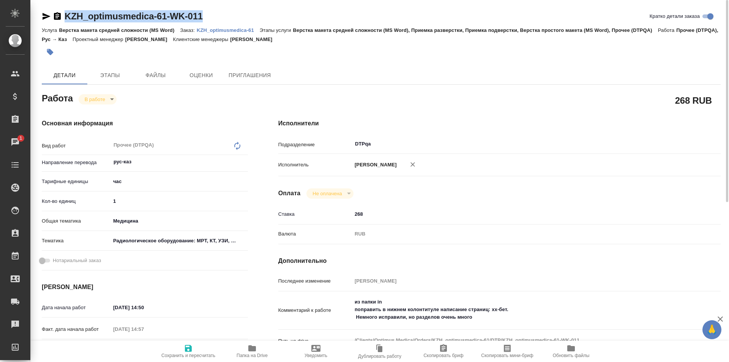
click at [67, 19] on div "KZH_optimusmedica-61-WK-011 Кратко детали заказа" at bounding box center [381, 16] width 678 height 12
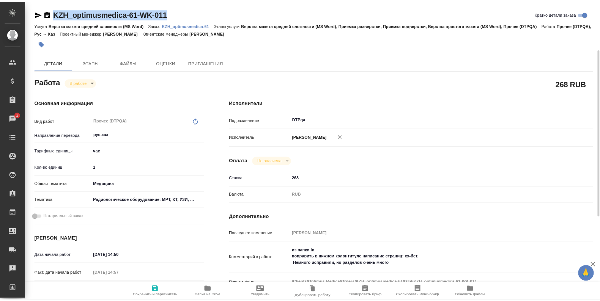
scroll to position [76, 0]
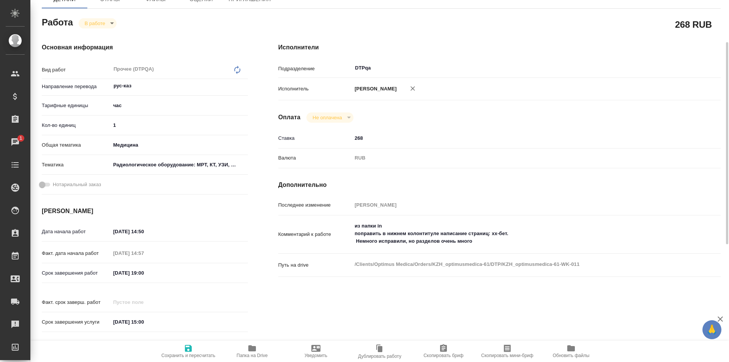
click at [482, 241] on textarea "из папки in поправить в нижнем колонтитуле написание страниц: хх-бет. Немного и…" at bounding box center [518, 233] width 332 height 28
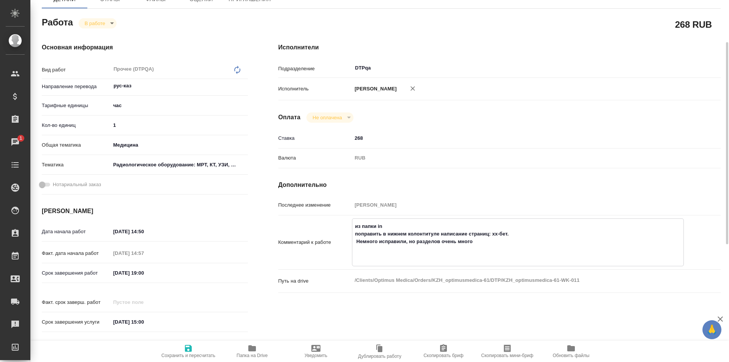
paste textarea "https://drive.awatera.com/f/10288333"
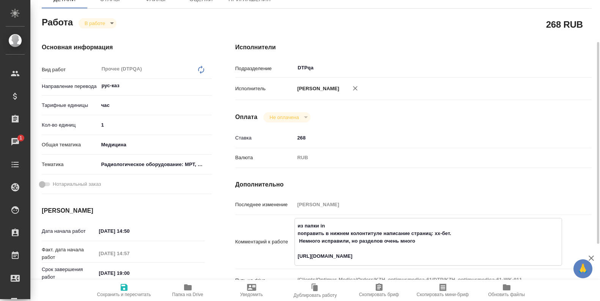
type textarea "из папки in поправить в нижнем колонтитуле написание страниц: хх-бет. Немного и…"
click at [124, 292] on icon "button" at bounding box center [124, 287] width 9 height 9
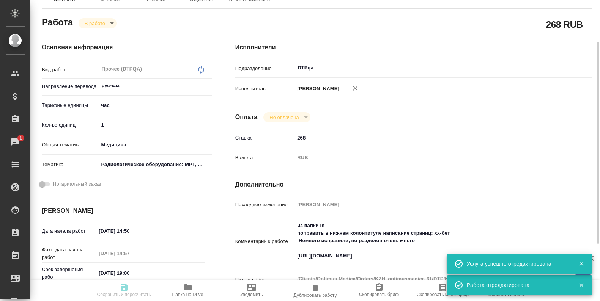
type input "inProgress"
type input "рус-каз"
type input "5a8b1489cc6b4906c91bfd93"
type input "1"
type input "med"
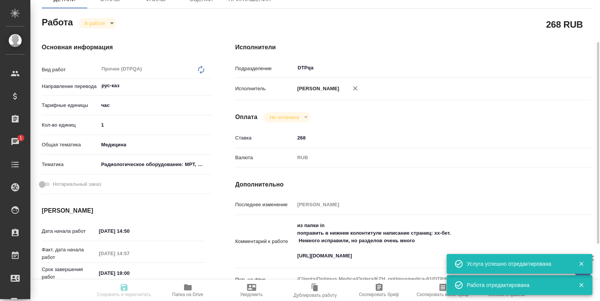
type input "61498321b8dc7c492cbbb6df"
type input "04.09.2025 14:50"
type input "04.09.2025 14:57"
type input "04.09.2025 19:00"
type input "05.09.2025 15:00"
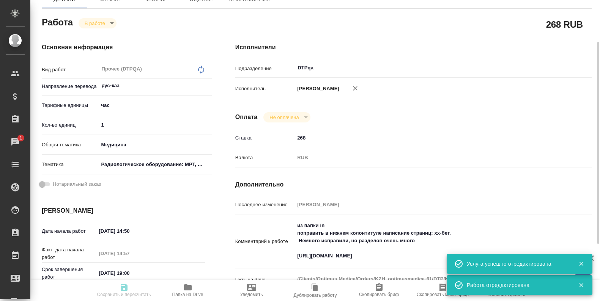
type input "DTPqa"
type input "notPayed"
type input "268"
type input "RUB"
type input "[PERSON_NAME]"
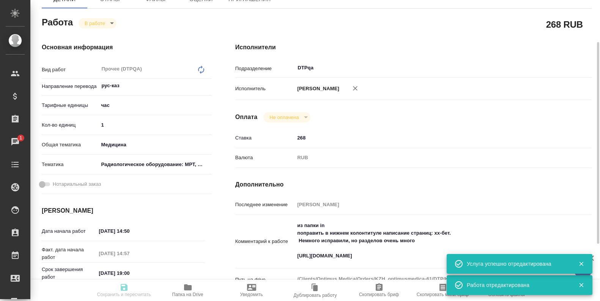
type input "KZH_optimusmedica-61"
type input "Верстка макета средней сложности (MS Word)"
type input "Верстка макета средней сложности (MS Word), Приемка разверстки, Приемка подверс…"
type input "Асланукова Сати"
type input "[PERSON_NAME]"
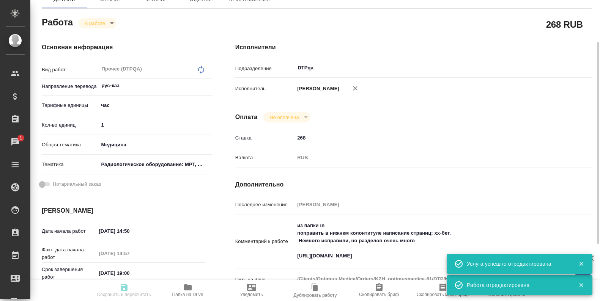
type input "/Clients/Optimus Medica/Orders/KZH_optimusmedica-61"
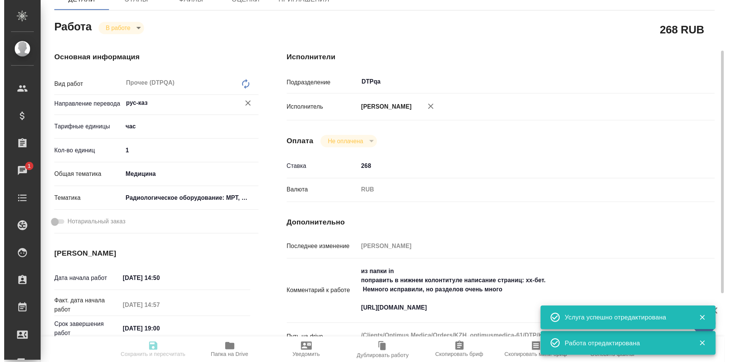
scroll to position [0, 0]
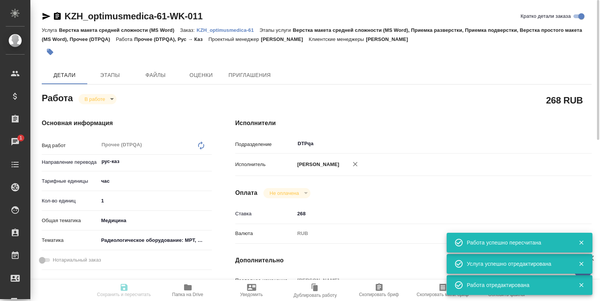
type input "inProgress"
type input "рус-каз"
type input "5a8b1489cc6b4906c91bfd93"
type input "1"
type input "med"
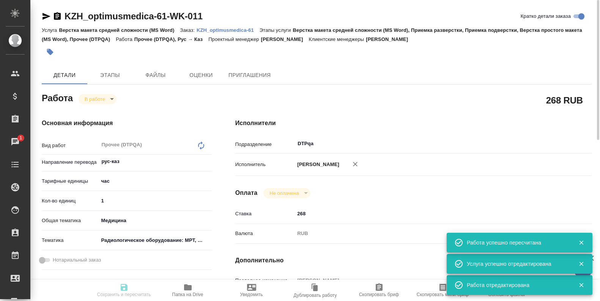
type input "61498321b8dc7c492cbbb6df"
type input "04.09.2025 14:50"
type input "04.09.2025 14:57"
type input "04.09.2025 19:00"
type input "05.09.2025 15:00"
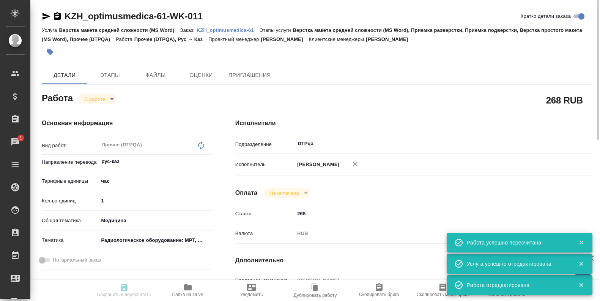
type input "DTPqa"
type input "notPayed"
type input "268"
type input "RUB"
type input "[PERSON_NAME]"
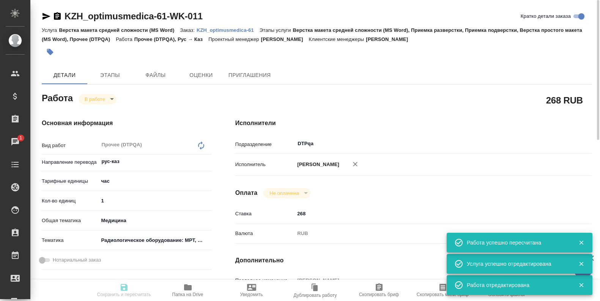
type input "KZH_optimusmedica-61"
type input "Верстка макета средней сложности (MS Word)"
type input "Верстка макета средней сложности (MS Word), Приемка разверстки, Приемка подверс…"
type input "Асланукова Сати"
type input "[PERSON_NAME]"
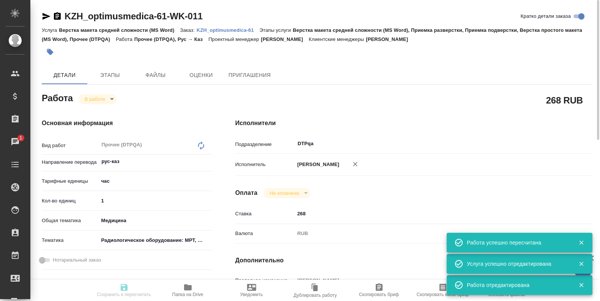
type input "/Clients/Optimus Medica/Orders/KZH_optimusmedica-61"
click at [104, 99] on body "🙏 .cls-1 fill:#fff; AWATERA Ismagilova Diana Клиенты Спецификации Заказы 1 Чаты…" at bounding box center [300, 150] width 600 height 301
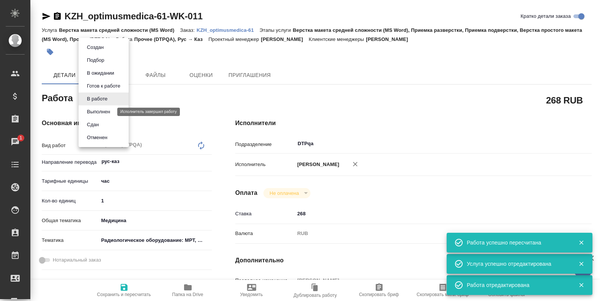
click at [102, 111] on button "Выполнен" at bounding box center [99, 112] width 28 height 8
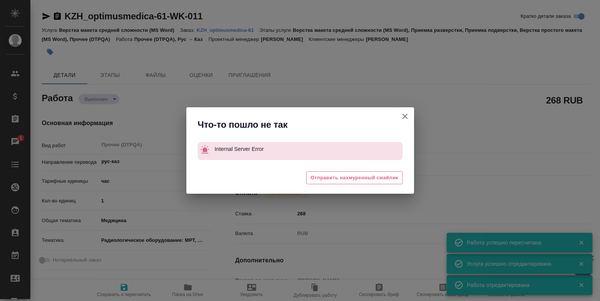
type textarea "x"
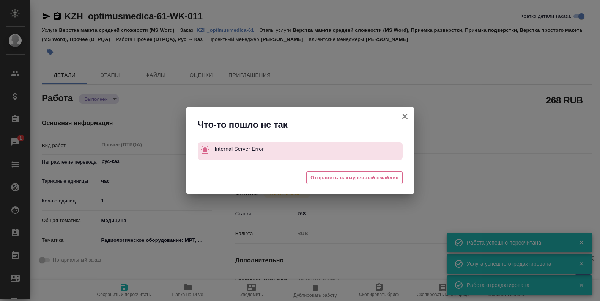
type textarea "x"
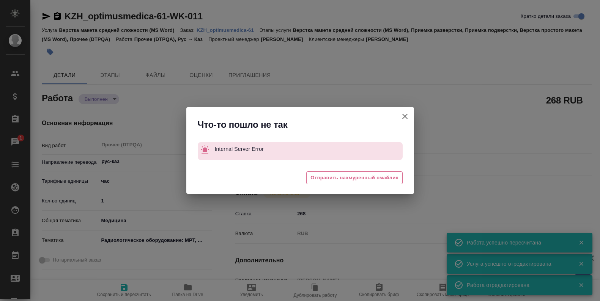
type textarea "x"
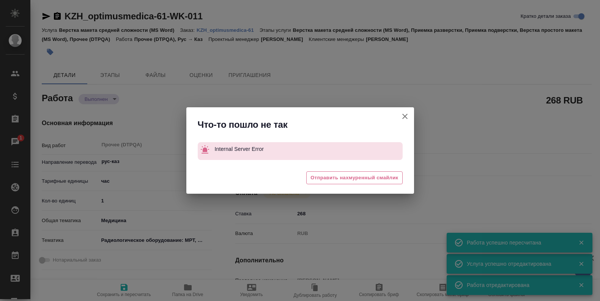
click at [402, 118] on icon "button" at bounding box center [404, 116] width 9 height 9
type textarea "x"
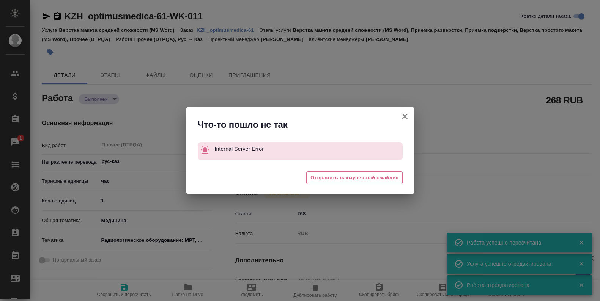
type textarea "x"
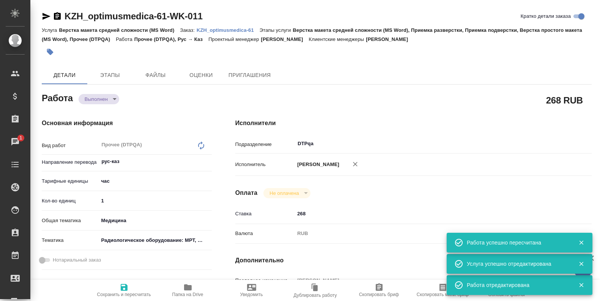
type textarea "x"
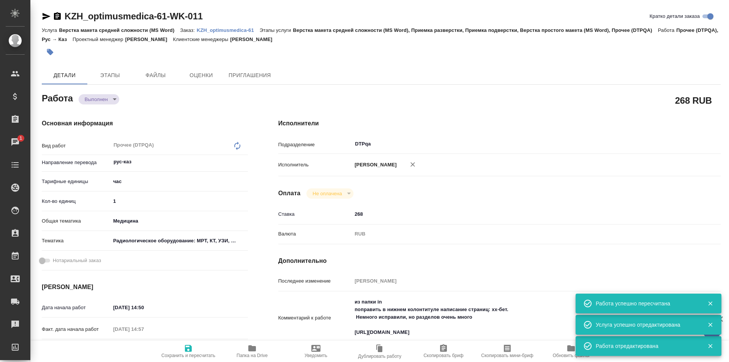
type textarea "x"
